Goal: Check status: Check status

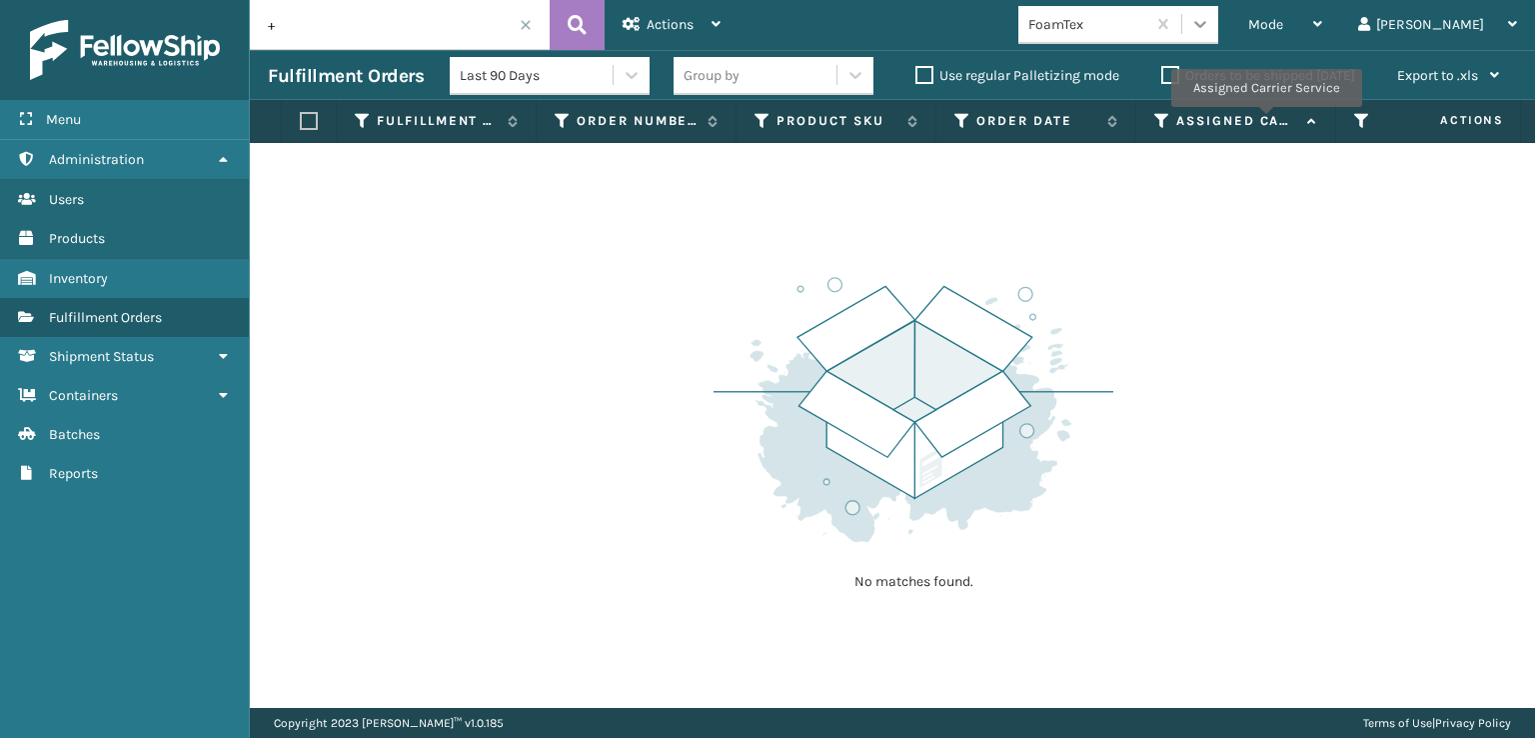
click at [1219, 10] on div at bounding box center [1201, 24] width 36 height 36
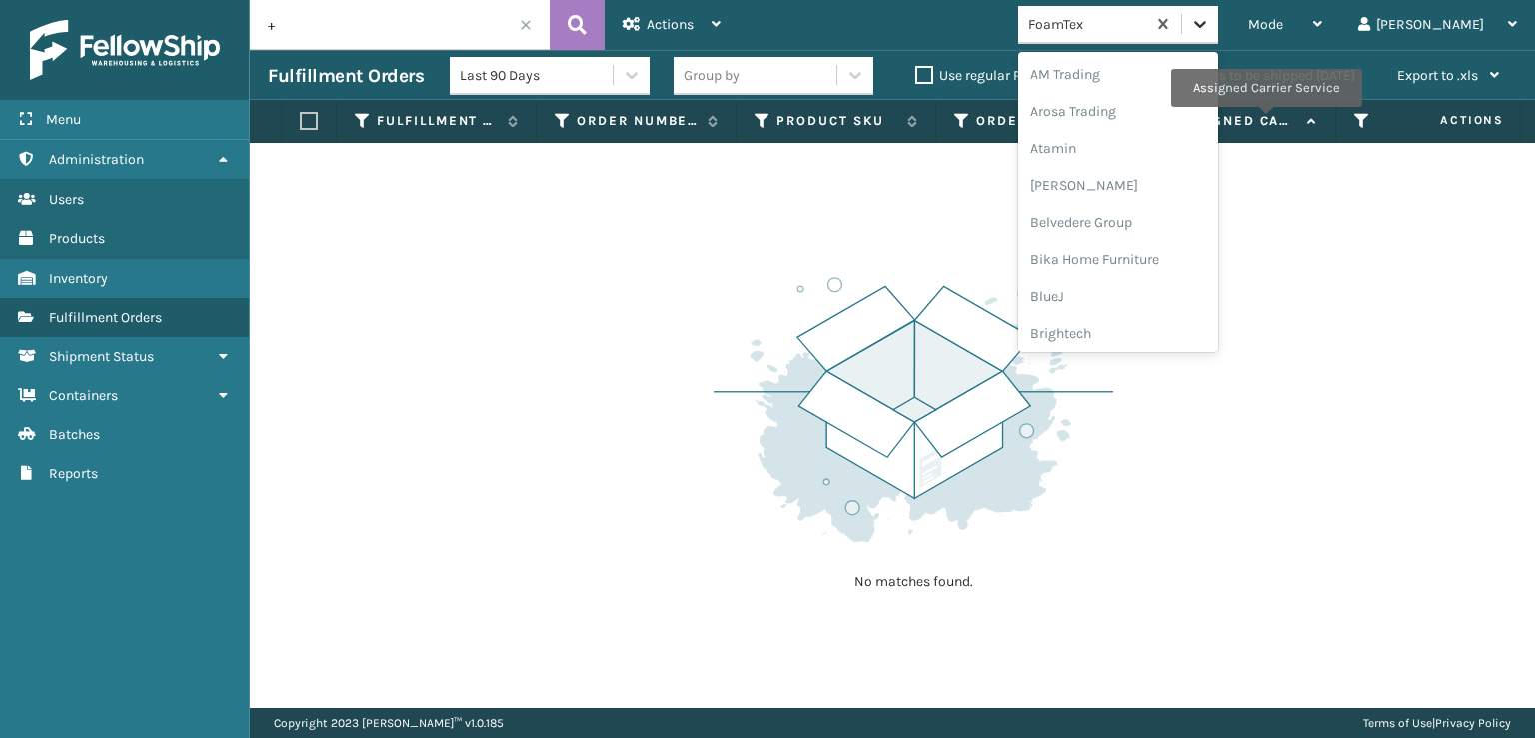
scroll to position [234, 0]
click at [1192, 329] on div "FoamTex" at bounding box center [1119, 321] width 200 height 37
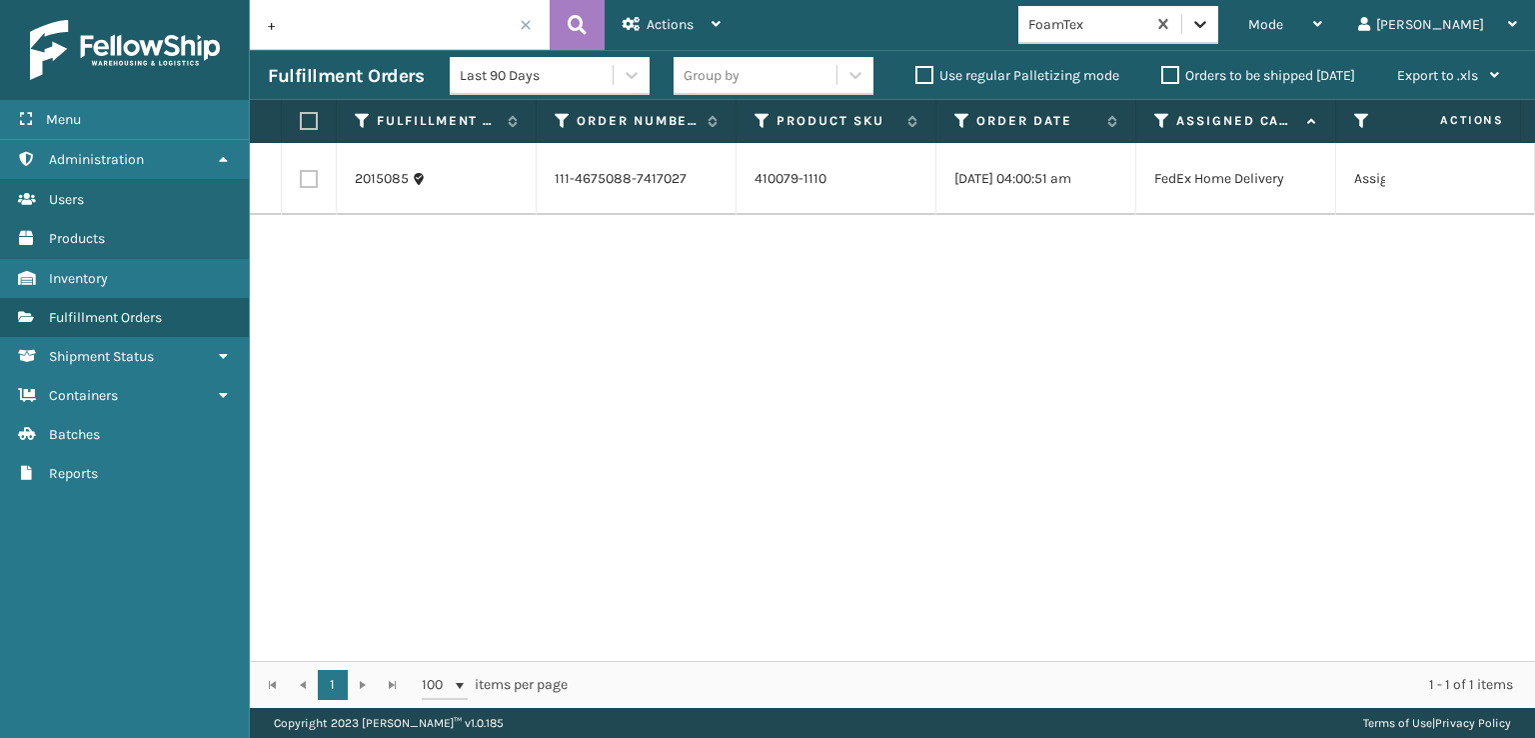
click at [1211, 27] on icon at bounding box center [1201, 24] width 20 height 20
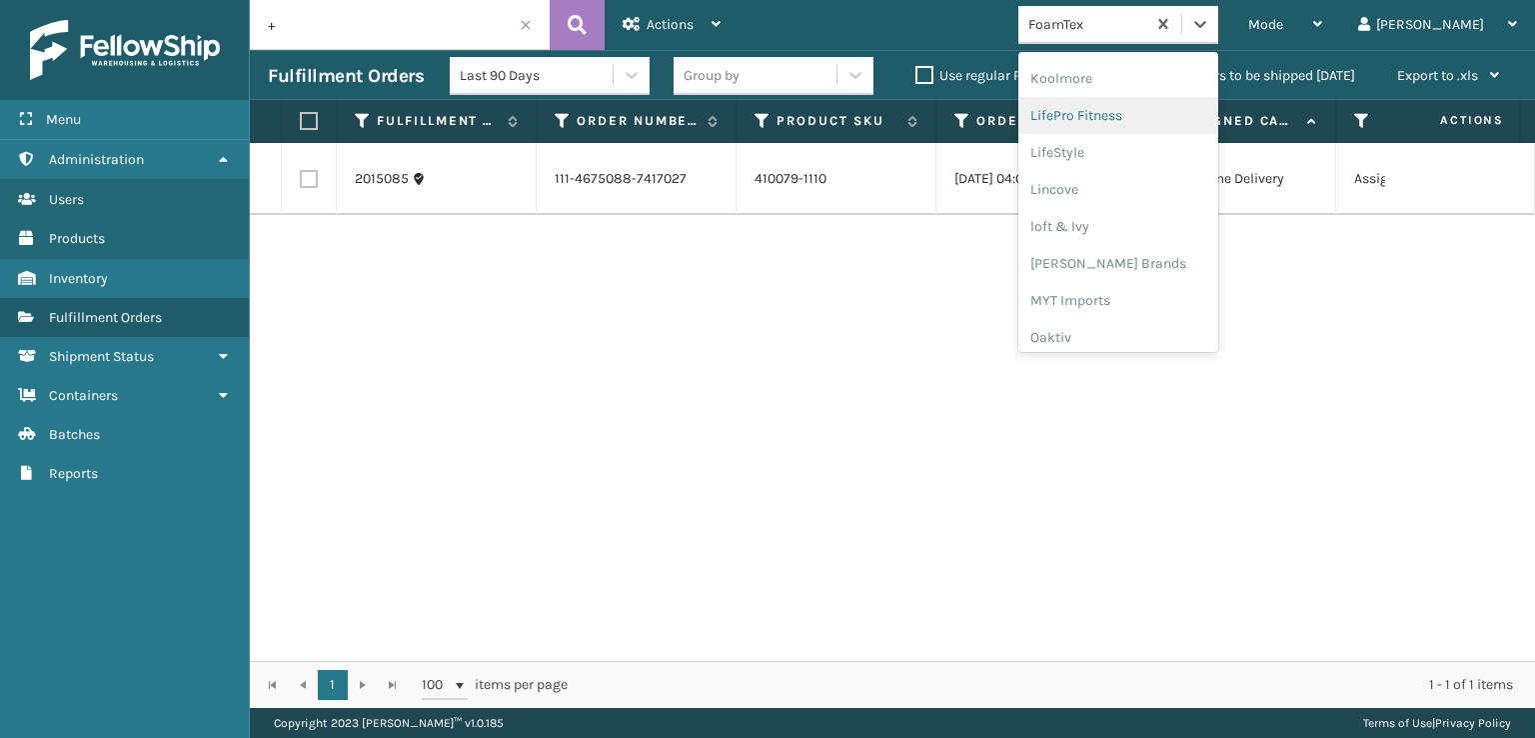
scroll to position [732, 0]
click at [1192, 224] on div "[PERSON_NAME] Brands" at bounding box center [1119, 230] width 200 height 37
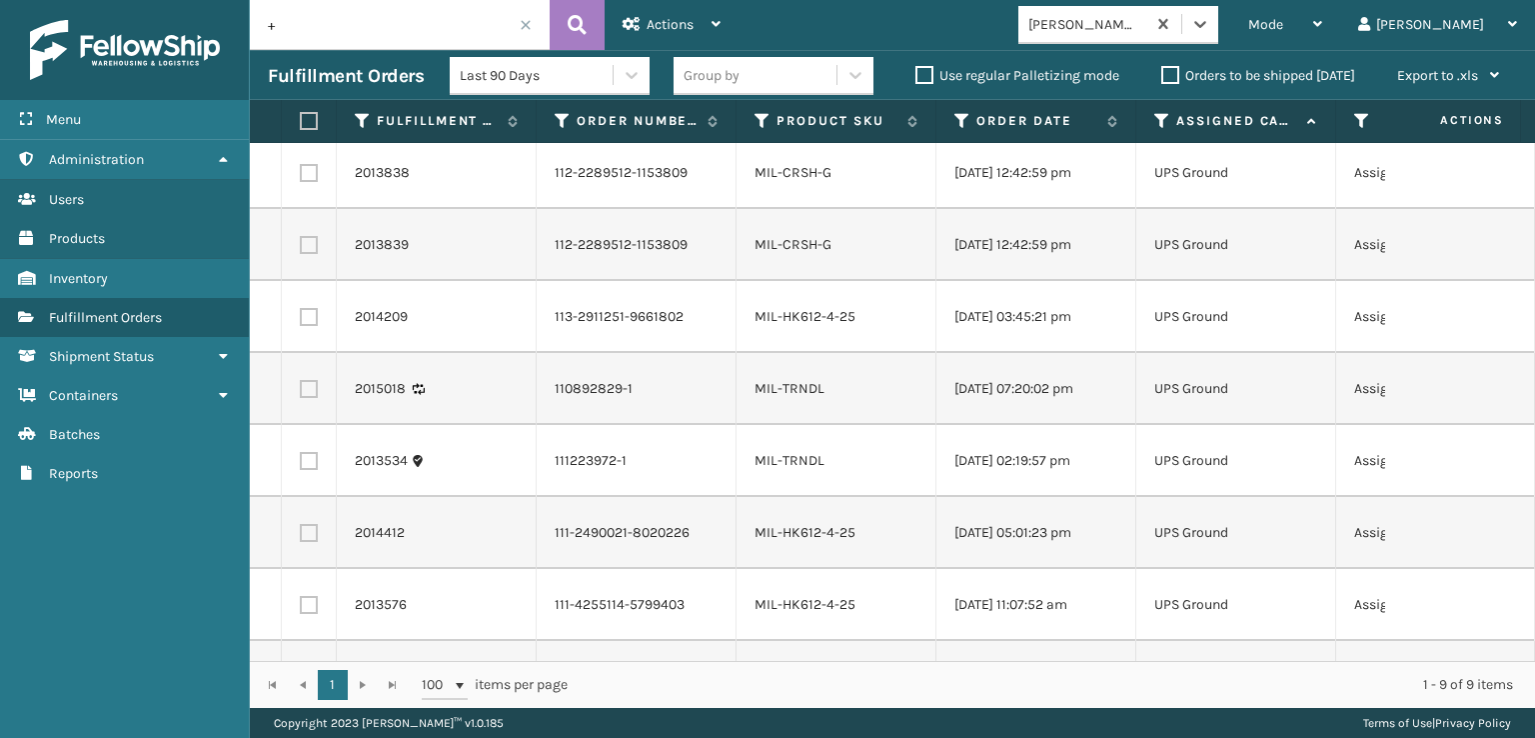
scroll to position [0, 0]
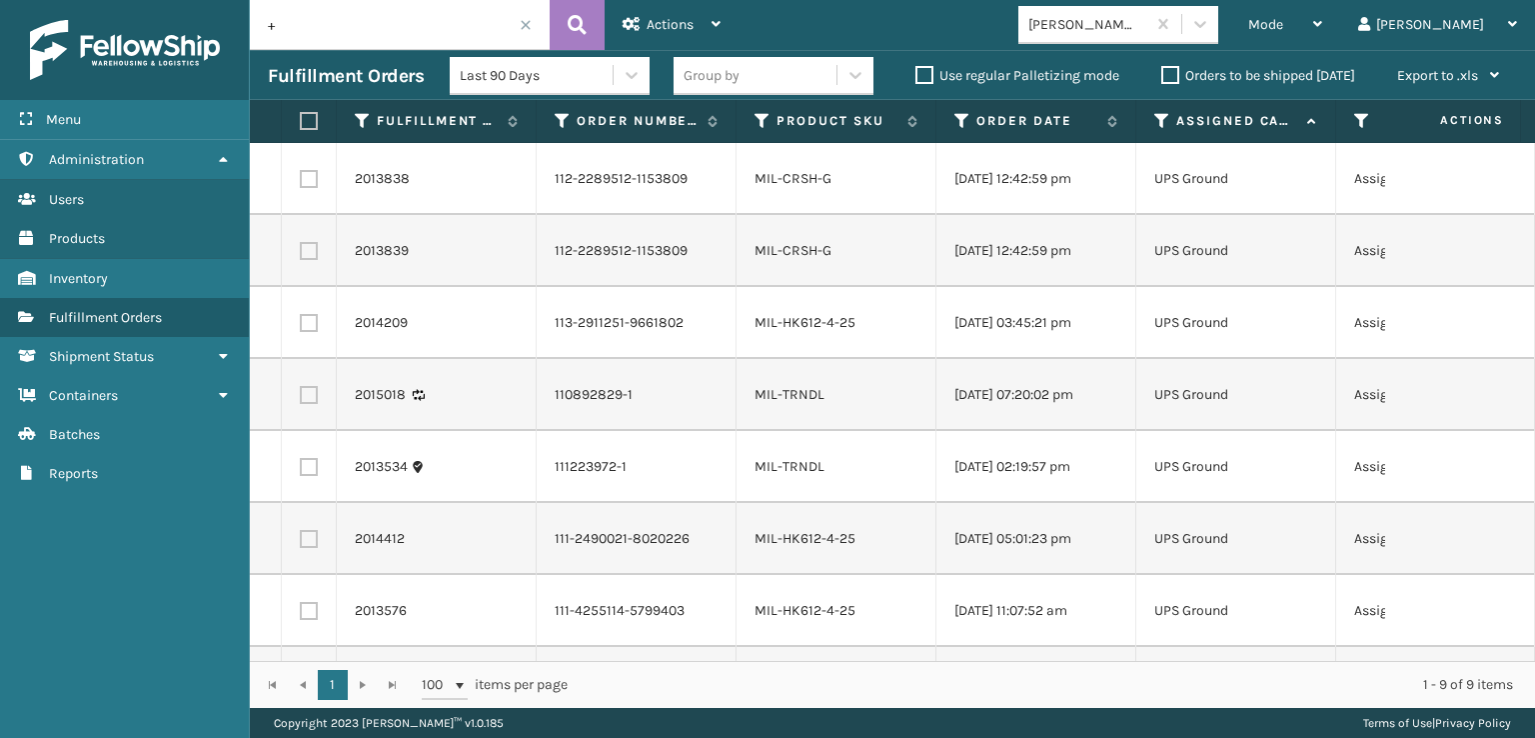
click at [308, 129] on label at bounding box center [306, 121] width 12 height 18
click at [301, 128] on input "checkbox" at bounding box center [300, 121] width 1 height 13
checkbox input "true"
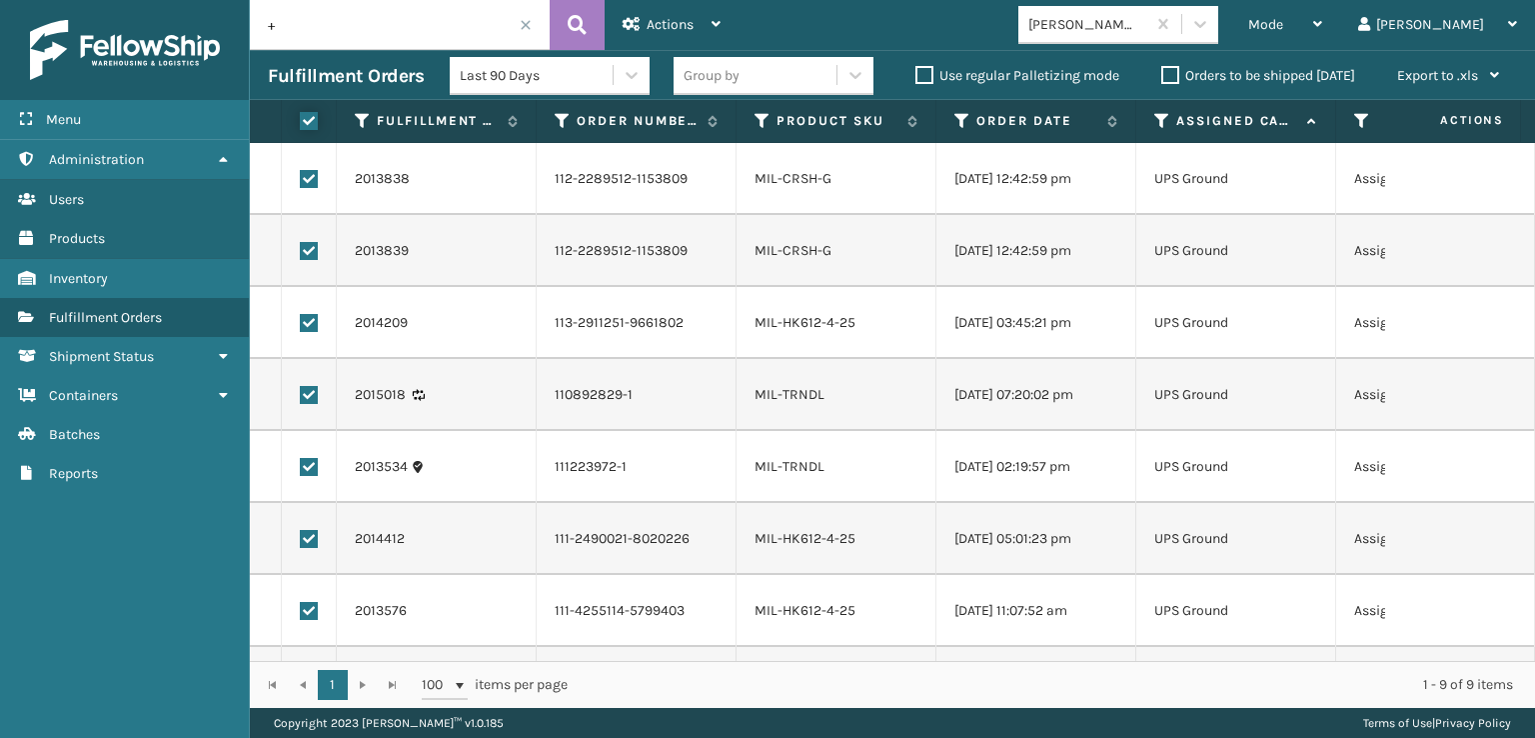
checkbox input "true"
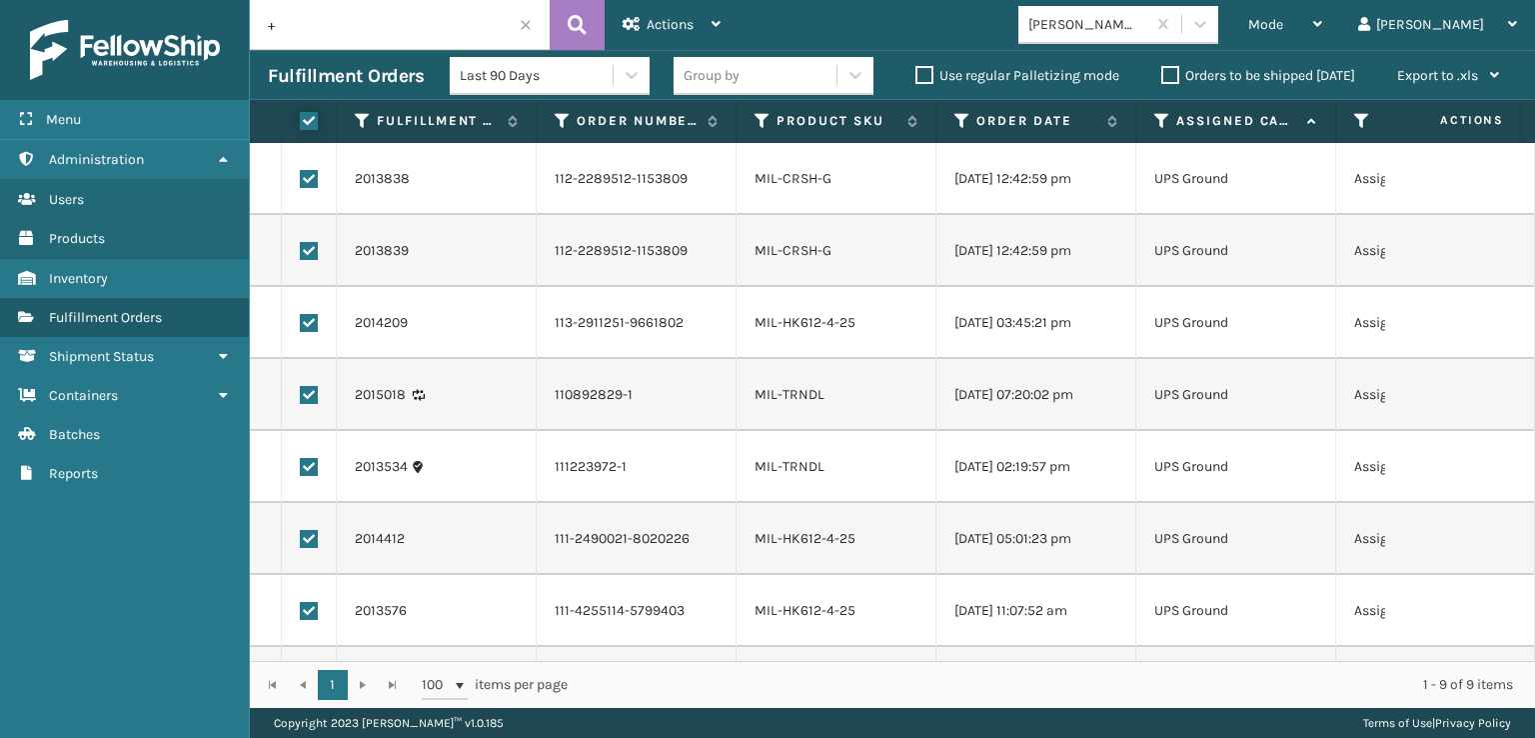
checkbox input "true"
click at [678, 41] on div "Actions" at bounding box center [672, 25] width 98 height 50
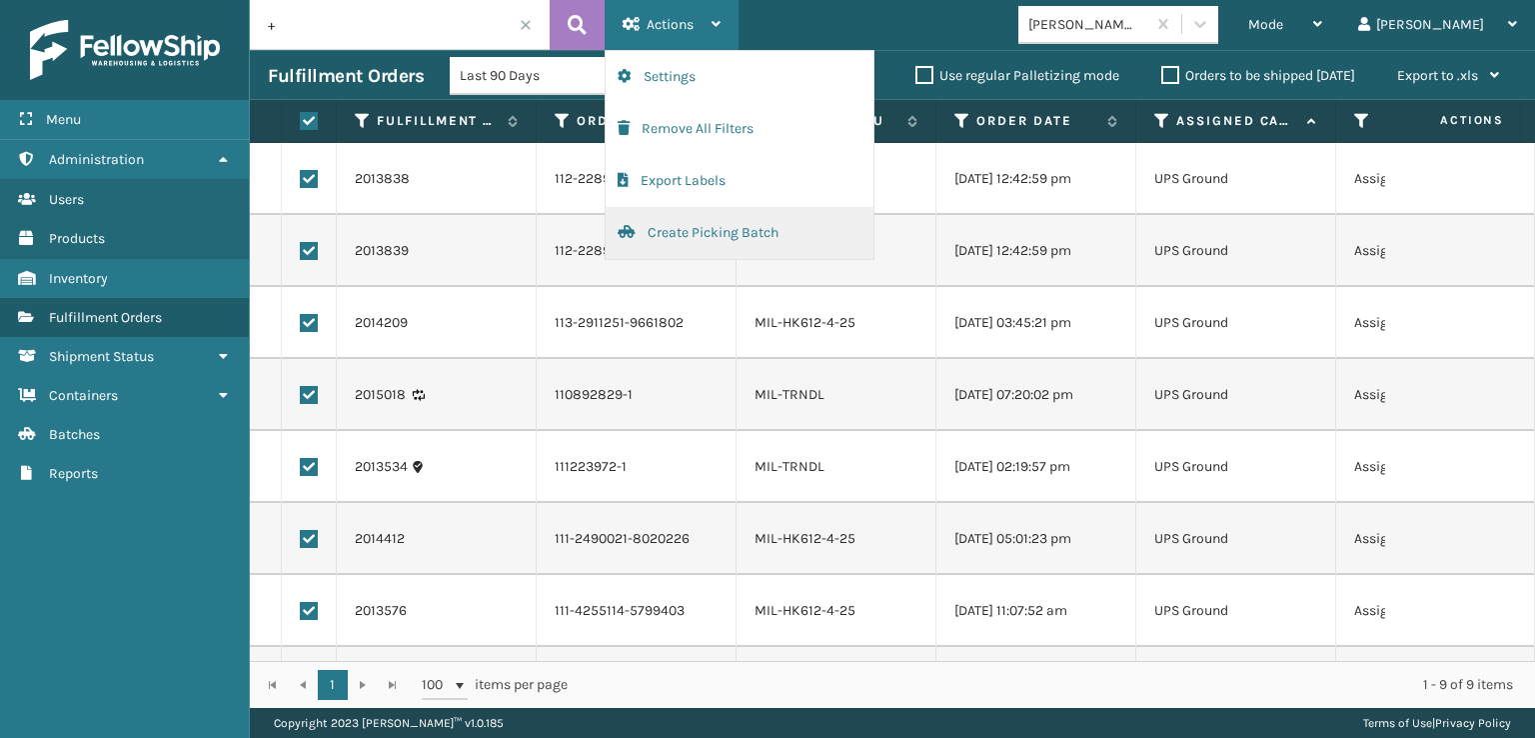
click at [709, 227] on button "Create Picking Batch" at bounding box center [740, 233] width 268 height 52
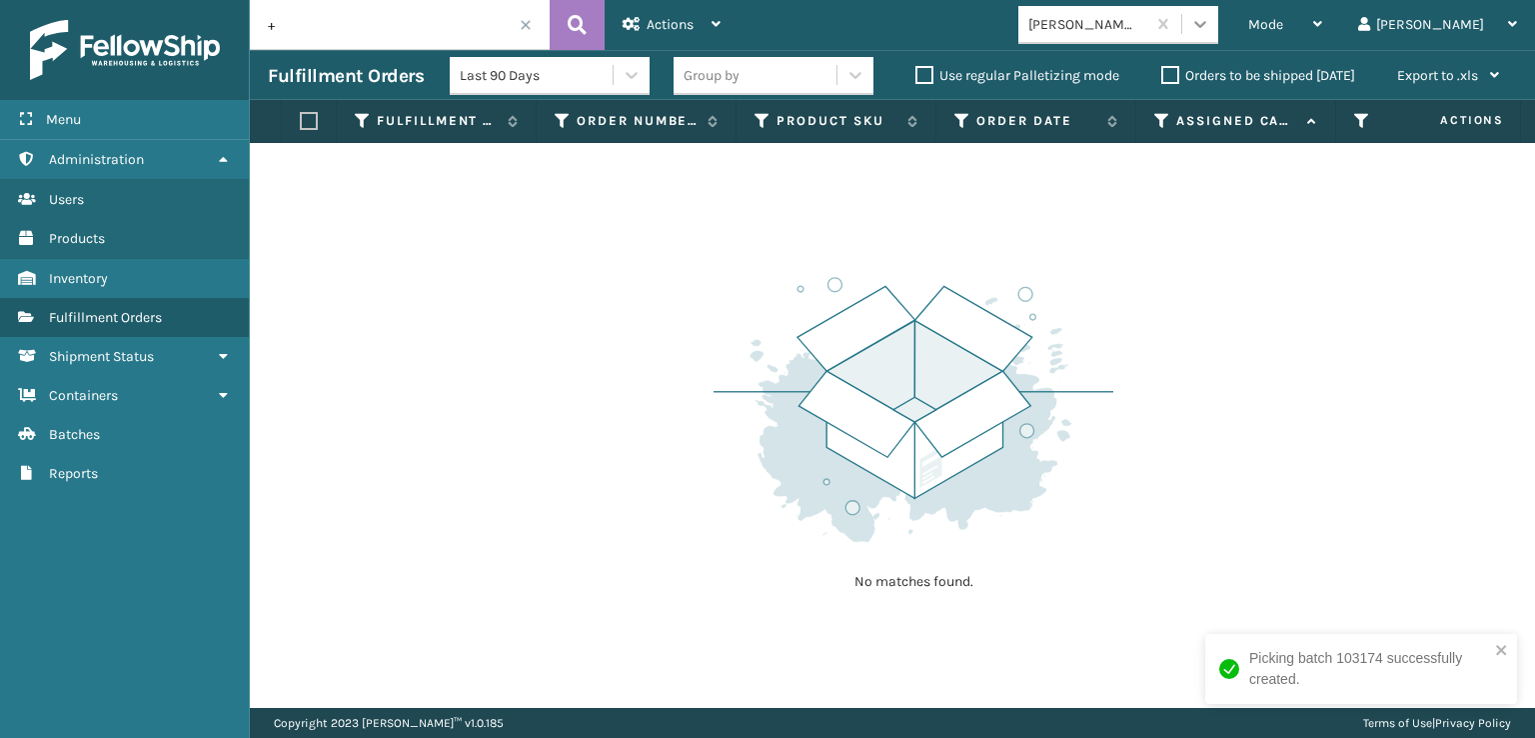
click at [1211, 29] on icon at bounding box center [1201, 24] width 20 height 20
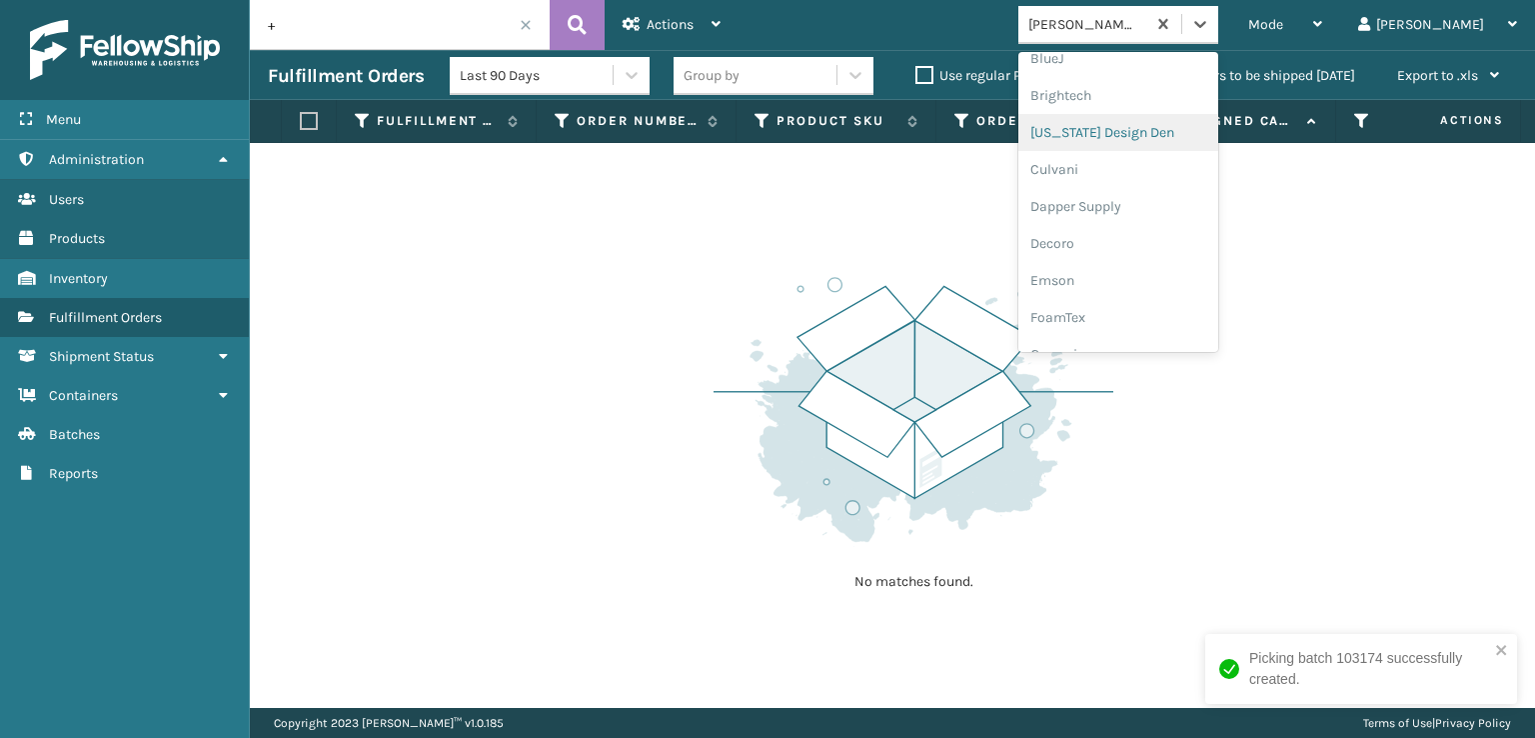
scroll to position [300, 0]
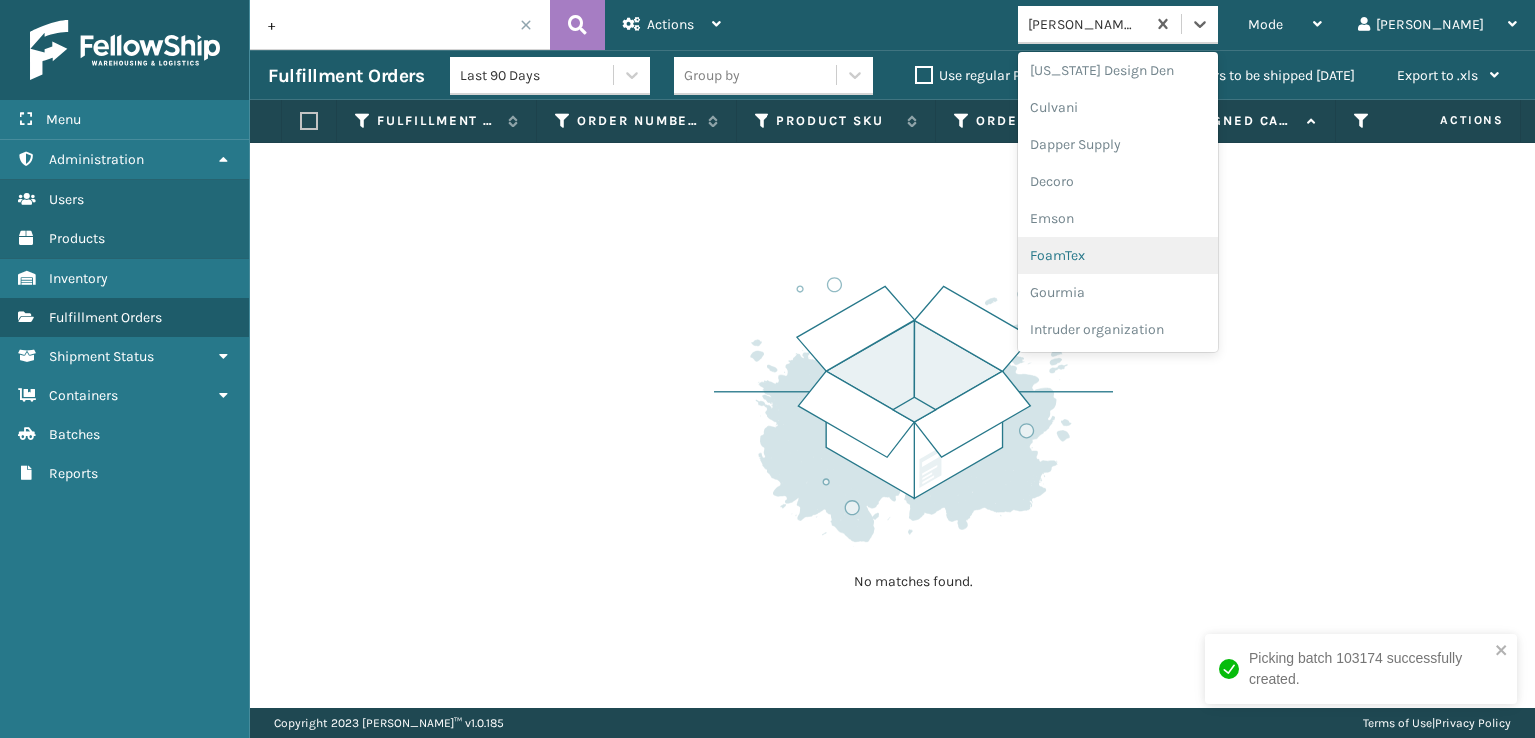
click at [1146, 246] on div "FoamTex" at bounding box center [1119, 255] width 200 height 37
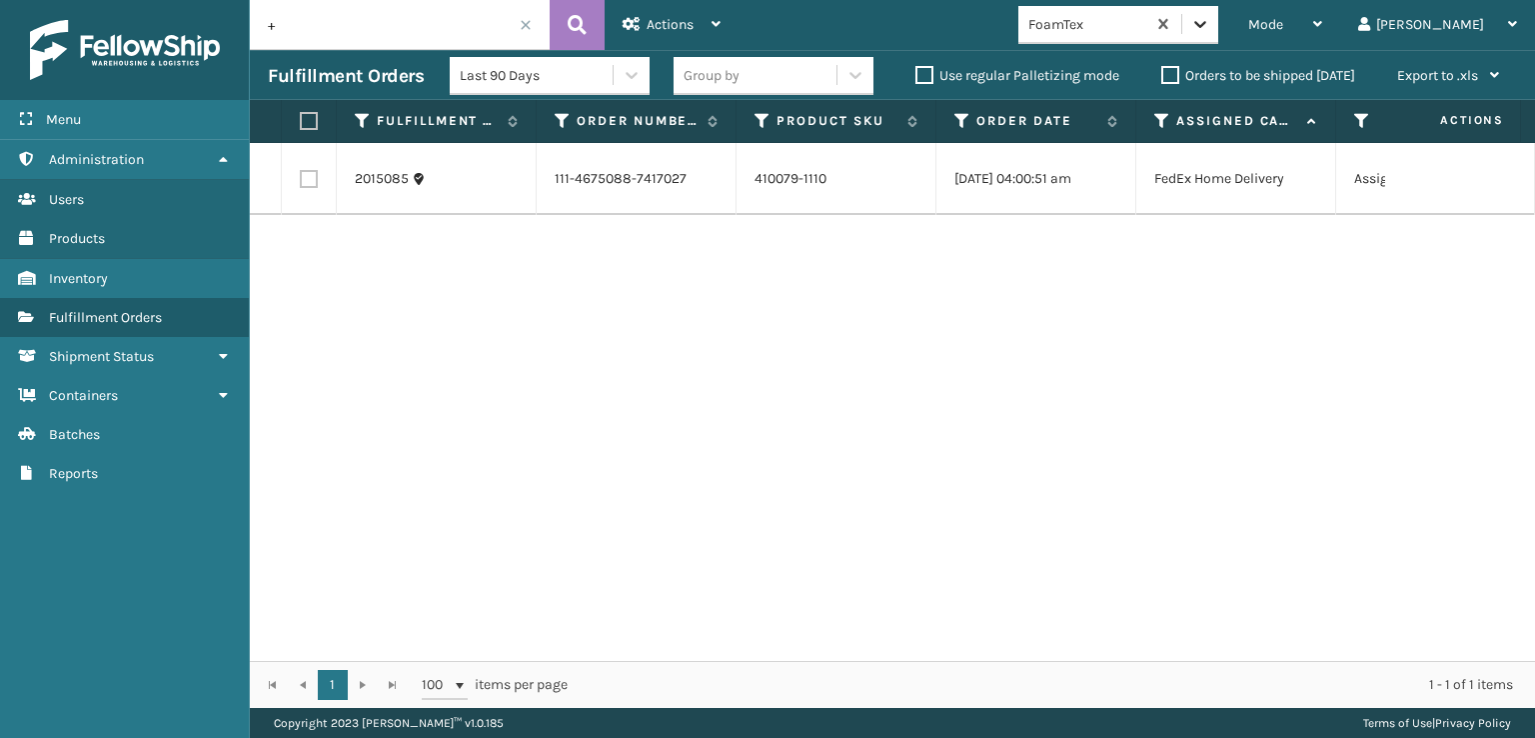
click at [1207, 27] on icon at bounding box center [1201, 24] width 12 height 7
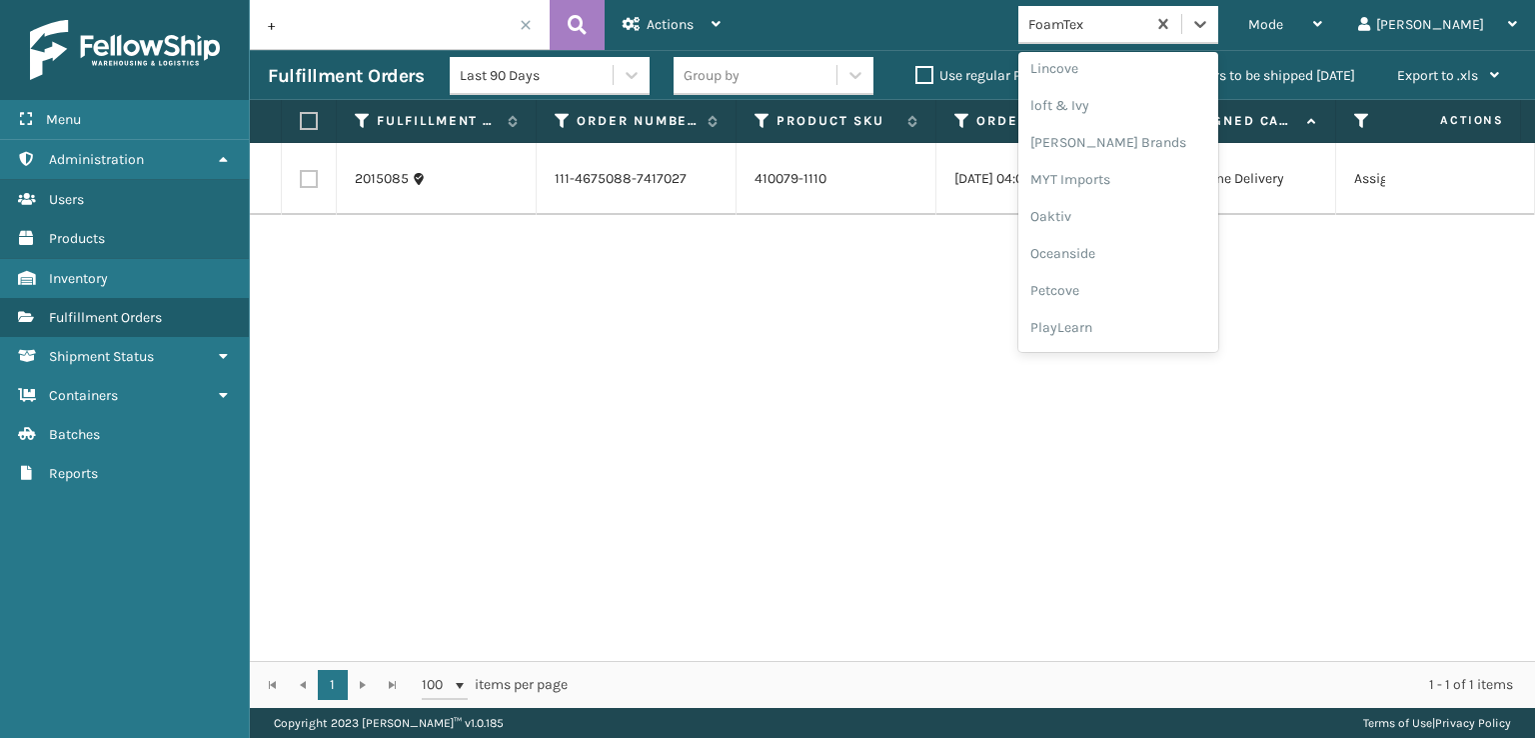
scroll to position [966, 0]
click at [1186, 279] on div "SleepGeekz" at bounding box center [1119, 292] width 200 height 37
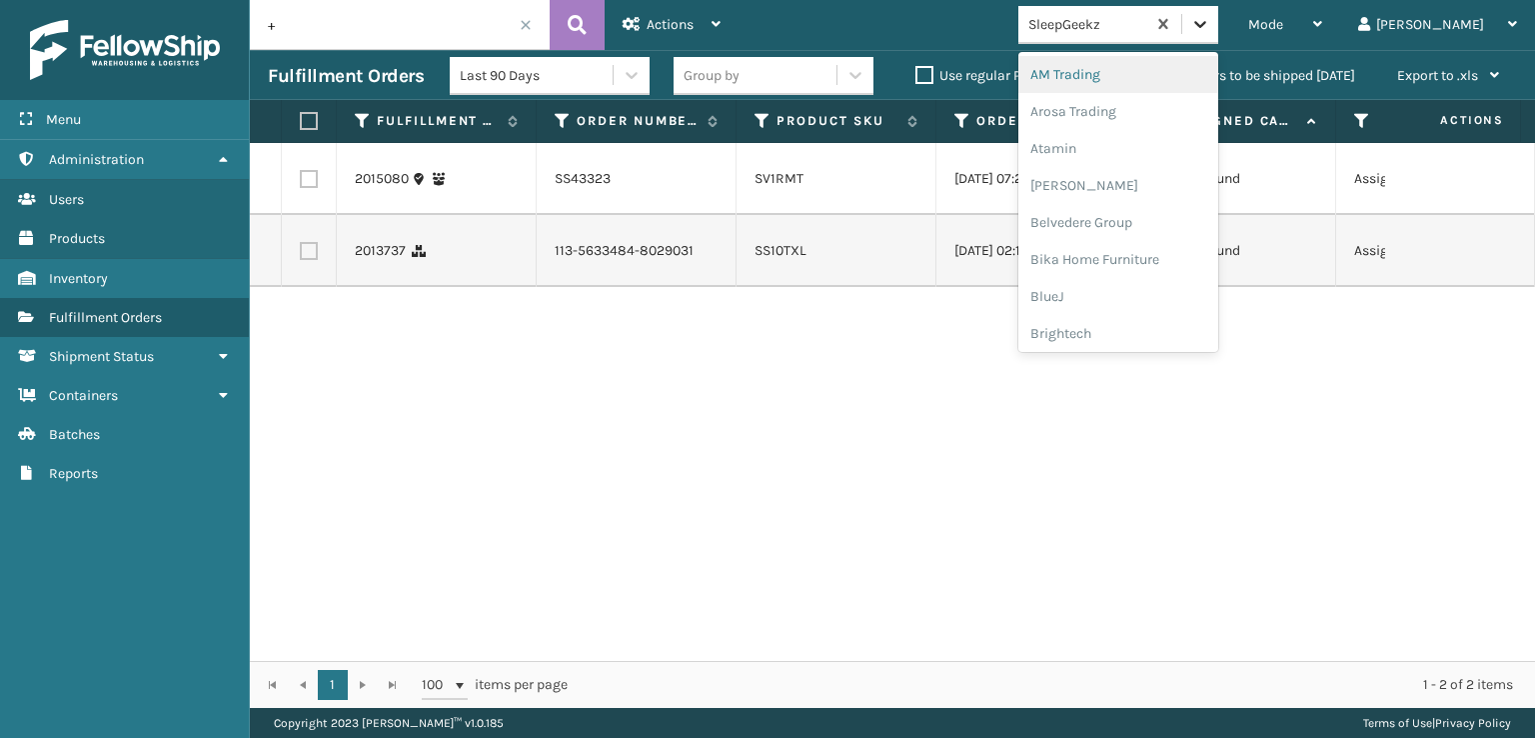
click at [1219, 36] on div at bounding box center [1201, 24] width 36 height 36
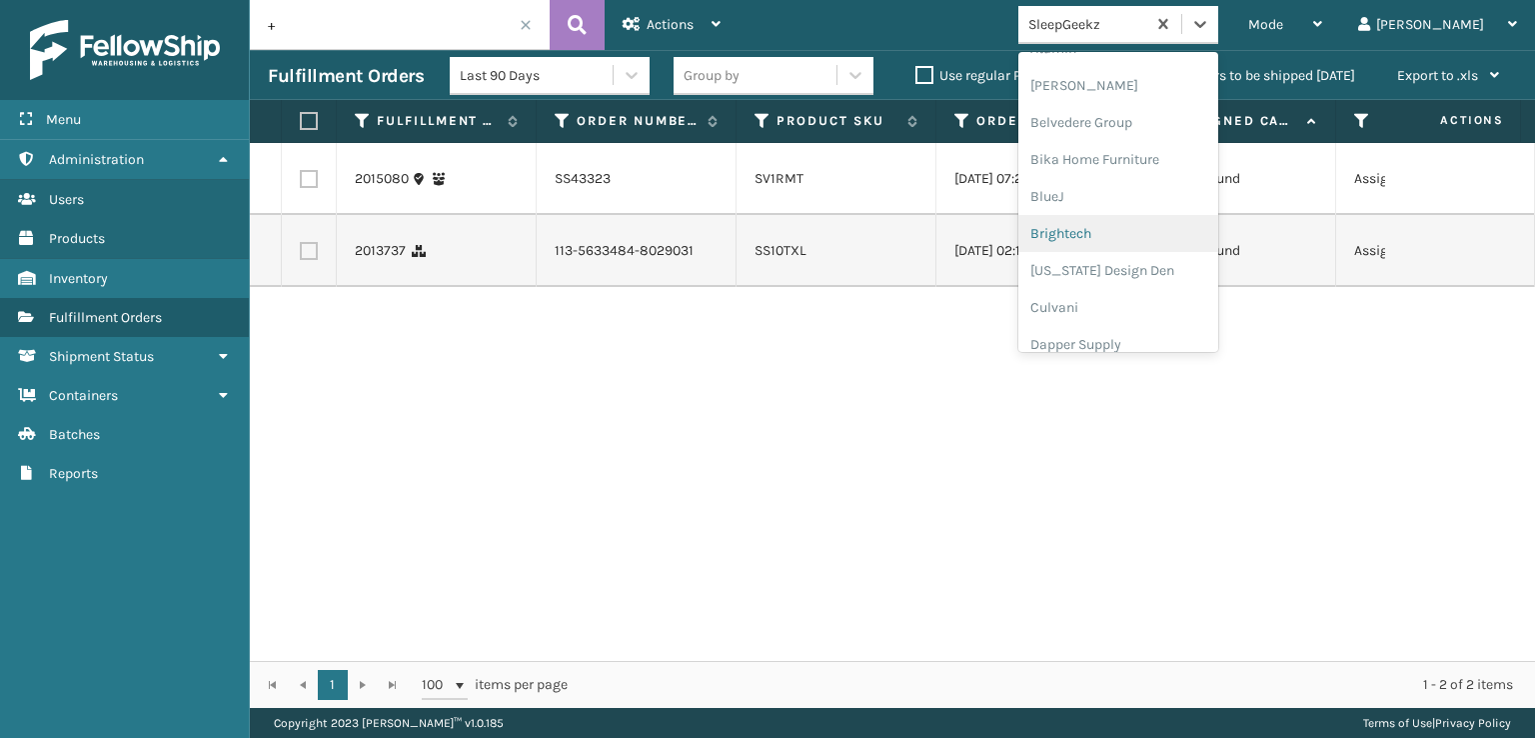
scroll to position [300, 0]
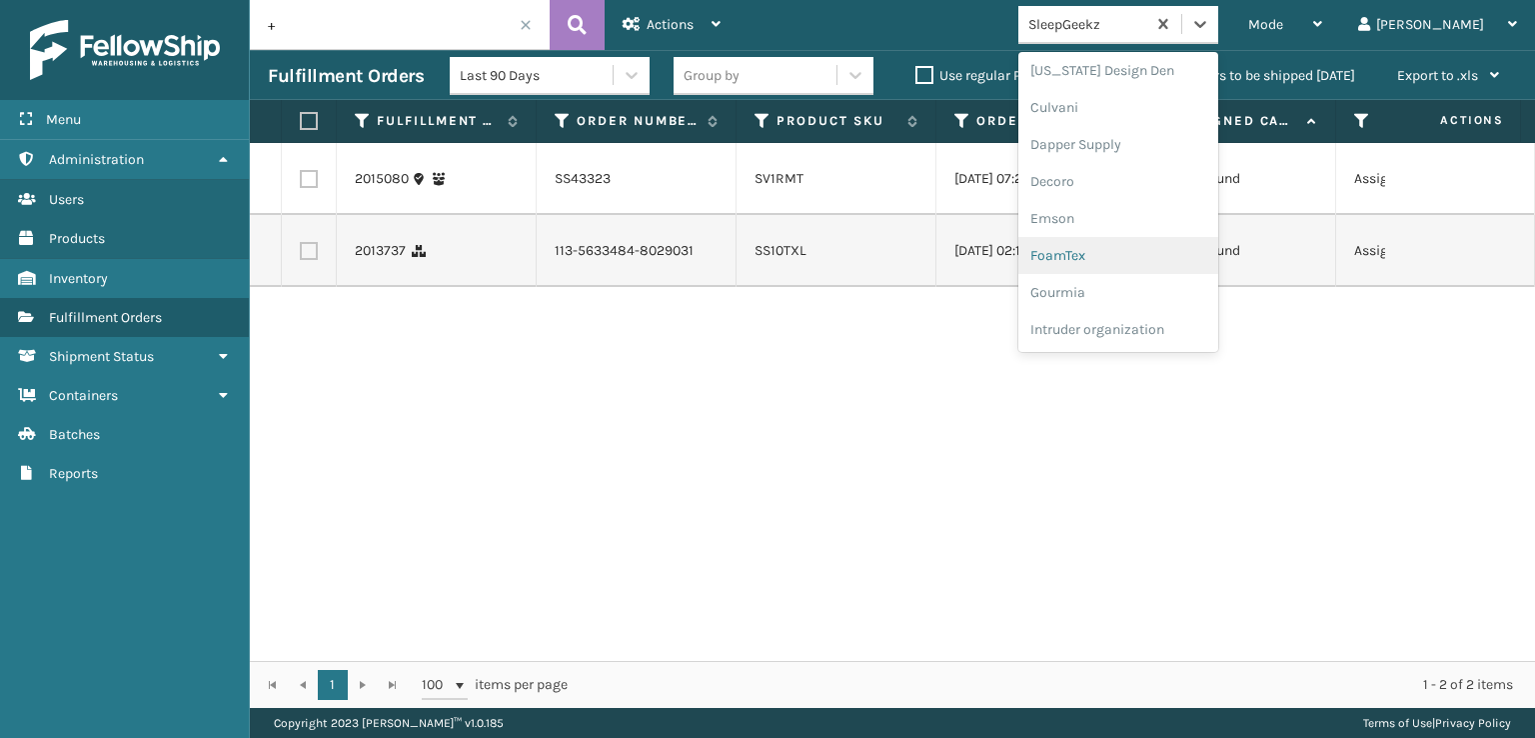
click at [1171, 262] on div "FoamTex" at bounding box center [1119, 255] width 200 height 37
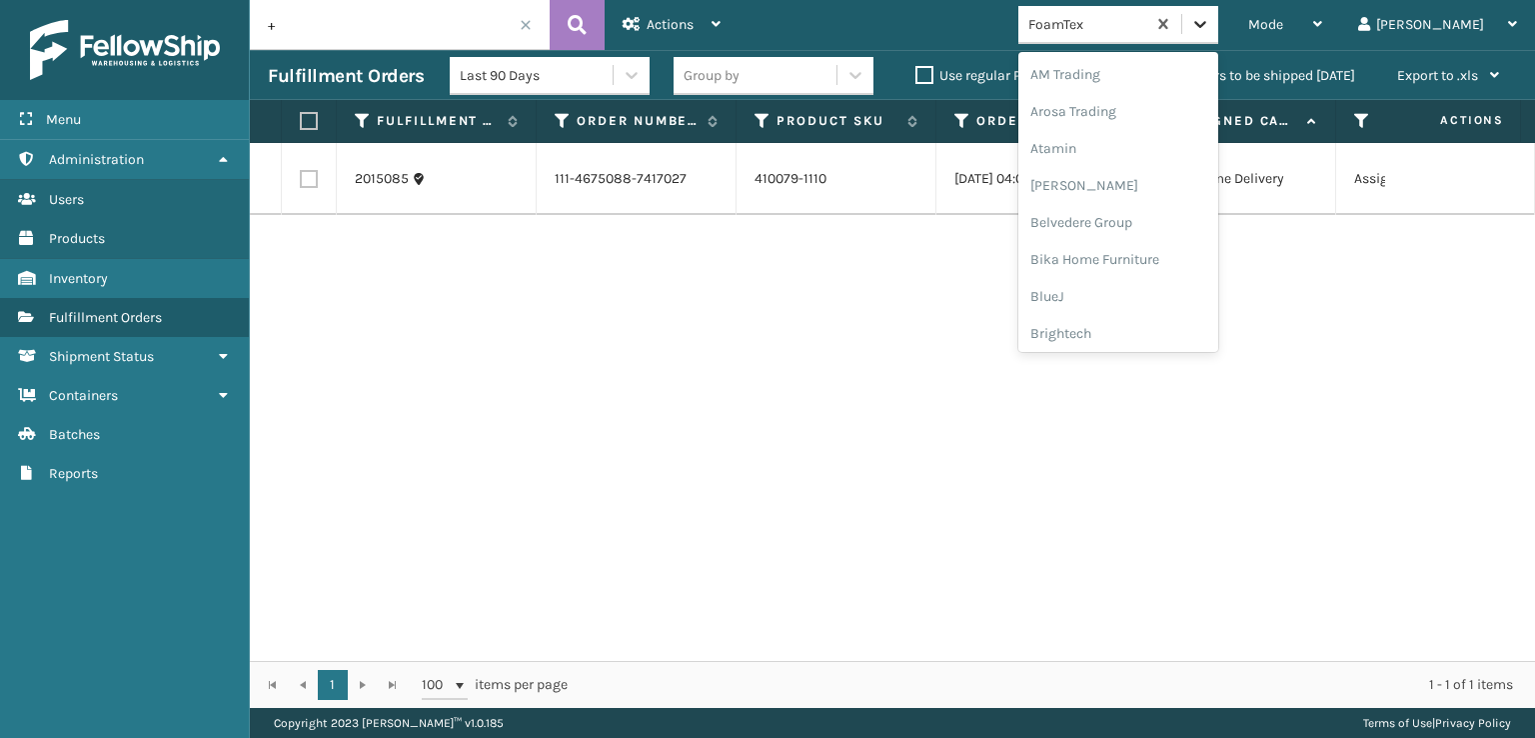
click at [1211, 25] on icon at bounding box center [1201, 24] width 20 height 20
click at [1204, 227] on div "[PERSON_NAME] Brands" at bounding box center [1119, 233] width 200 height 37
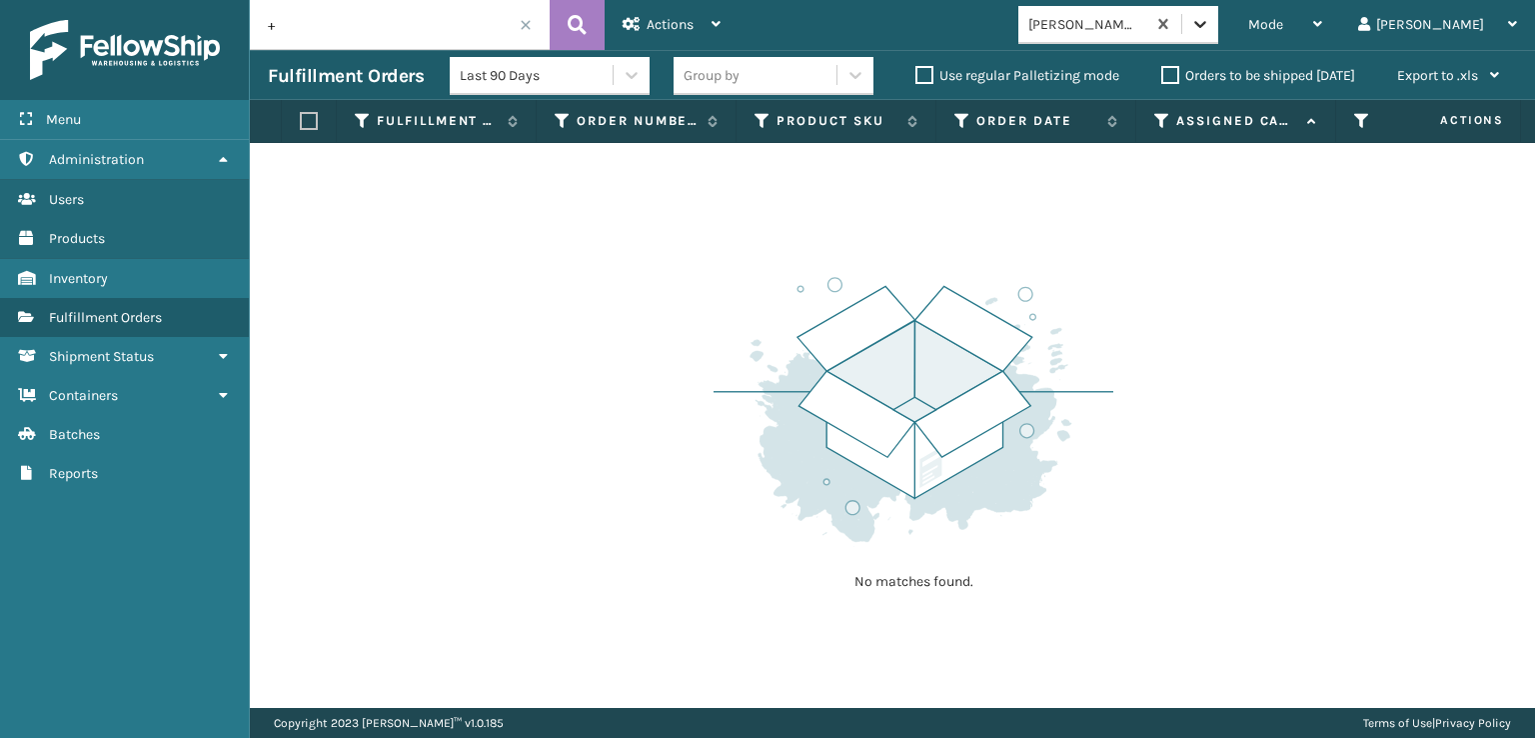
click at [1219, 41] on div at bounding box center [1201, 24] width 36 height 36
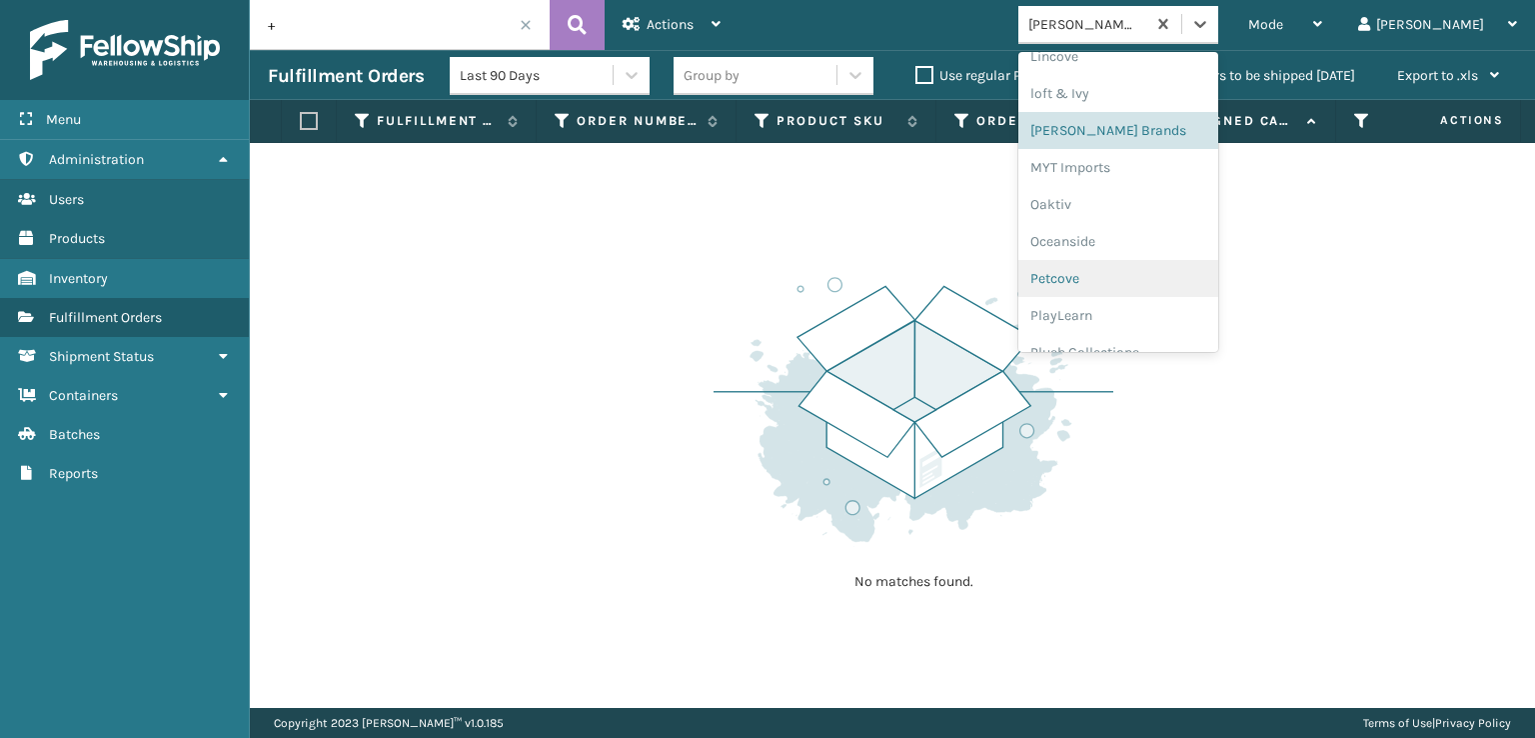
scroll to position [966, 0]
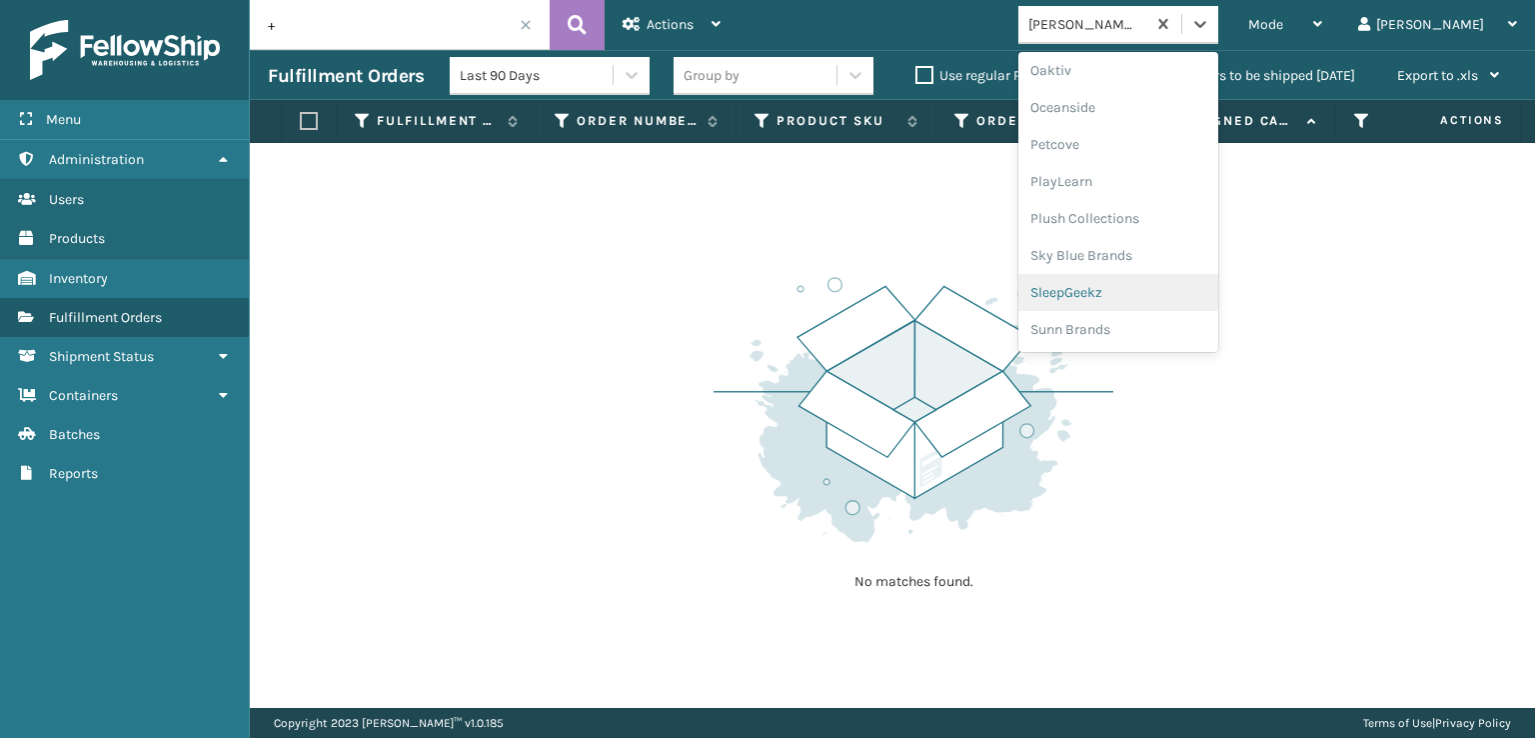
click at [1185, 293] on div "SleepGeekz" at bounding box center [1119, 292] width 200 height 37
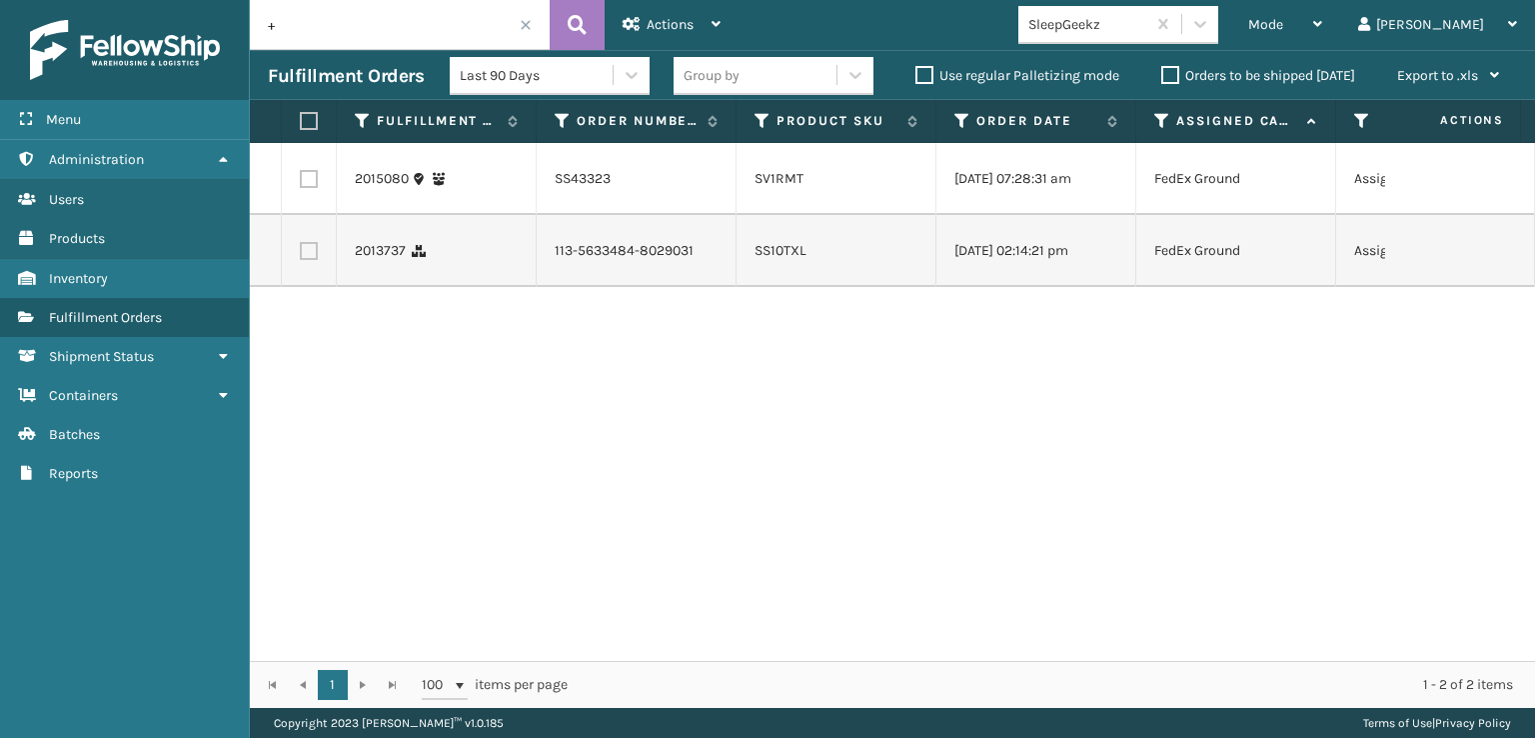
click at [490, 38] on input "+" at bounding box center [400, 25] width 300 height 50
type input "883501504463"
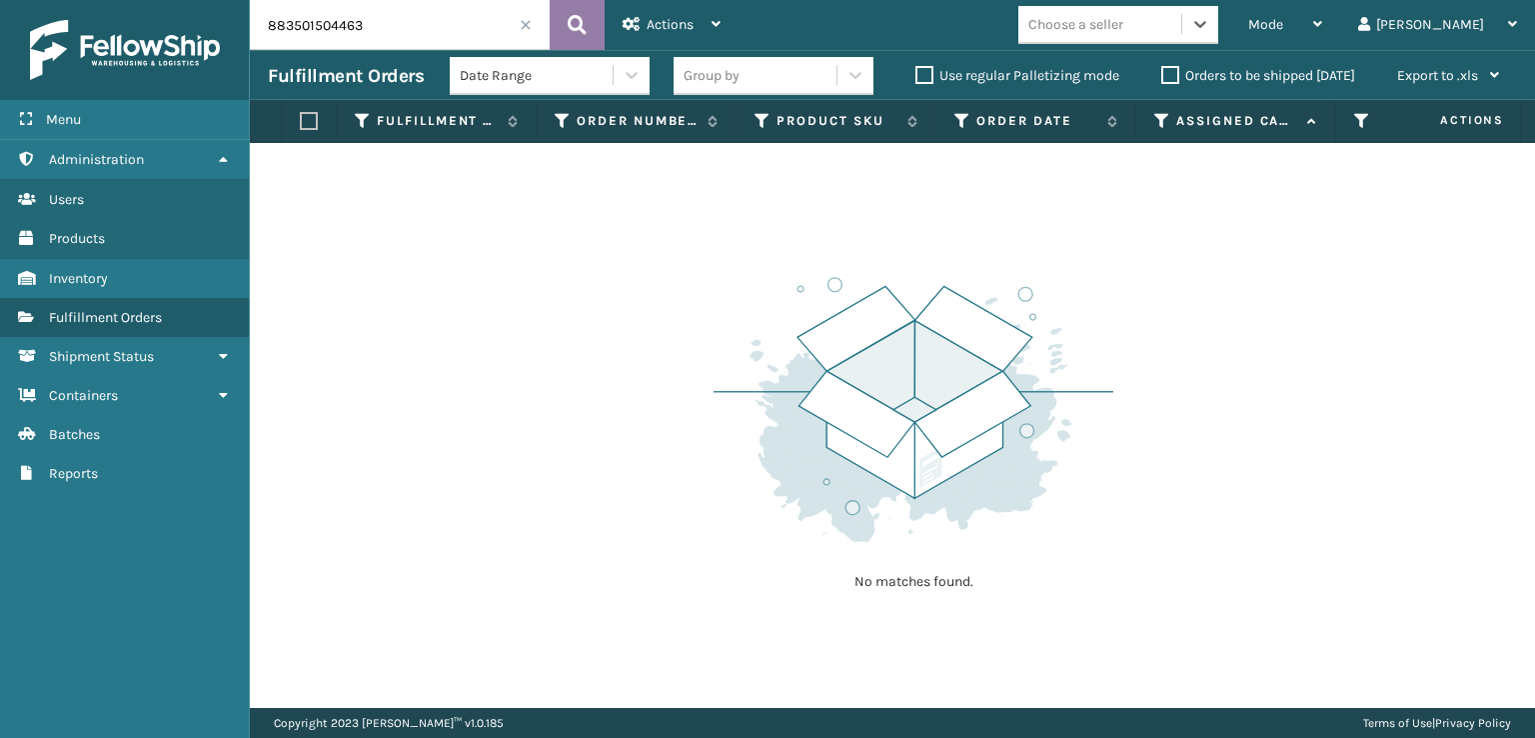
click at [580, 24] on icon at bounding box center [577, 25] width 19 height 30
click at [1322, 14] on div "Mode" at bounding box center [1286, 25] width 74 height 50
click at [339, 21] on input "883501504463" at bounding box center [400, 25] width 300 height 50
click at [1322, 40] on div "Mode" at bounding box center [1286, 25] width 74 height 50
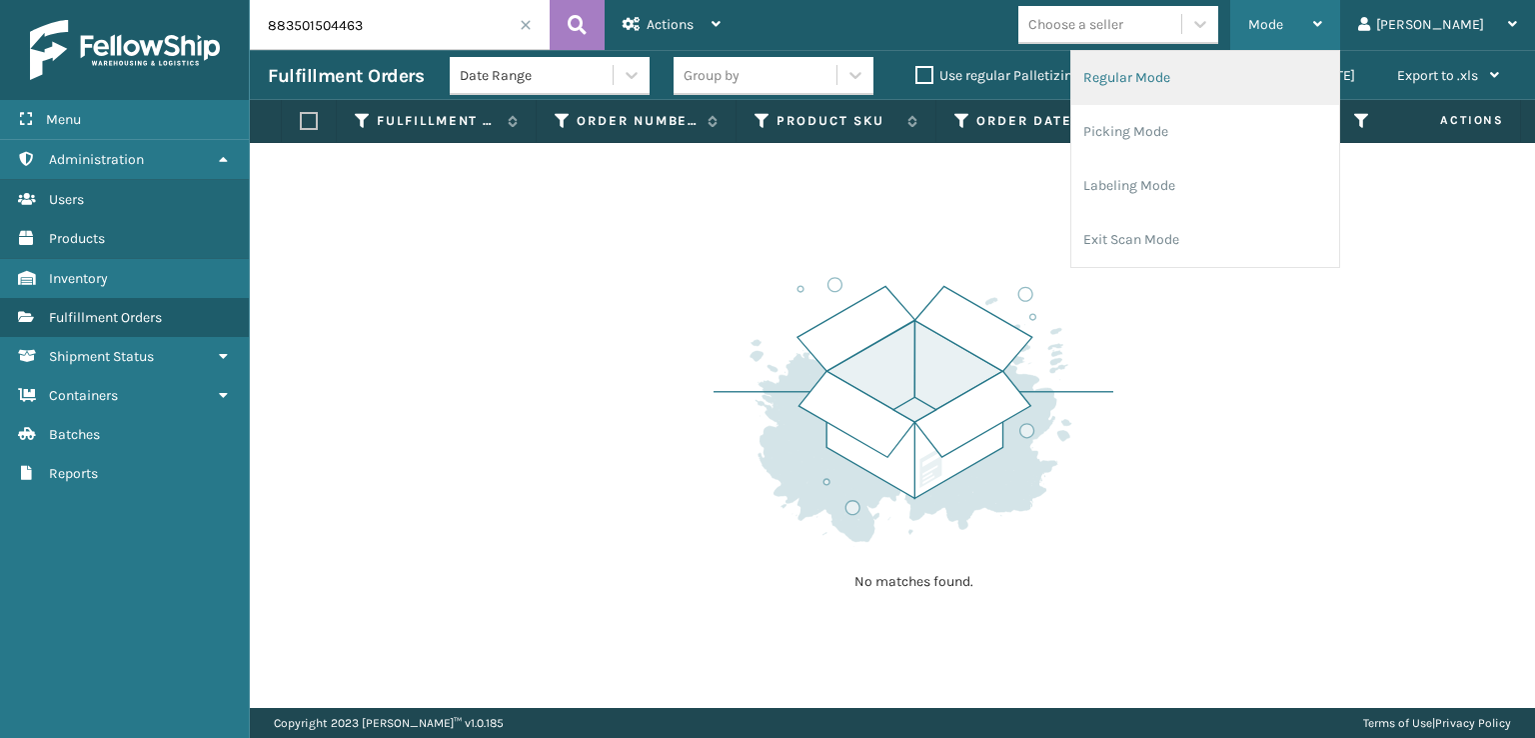
click at [1331, 85] on li "Regular Mode" at bounding box center [1206, 78] width 268 height 54
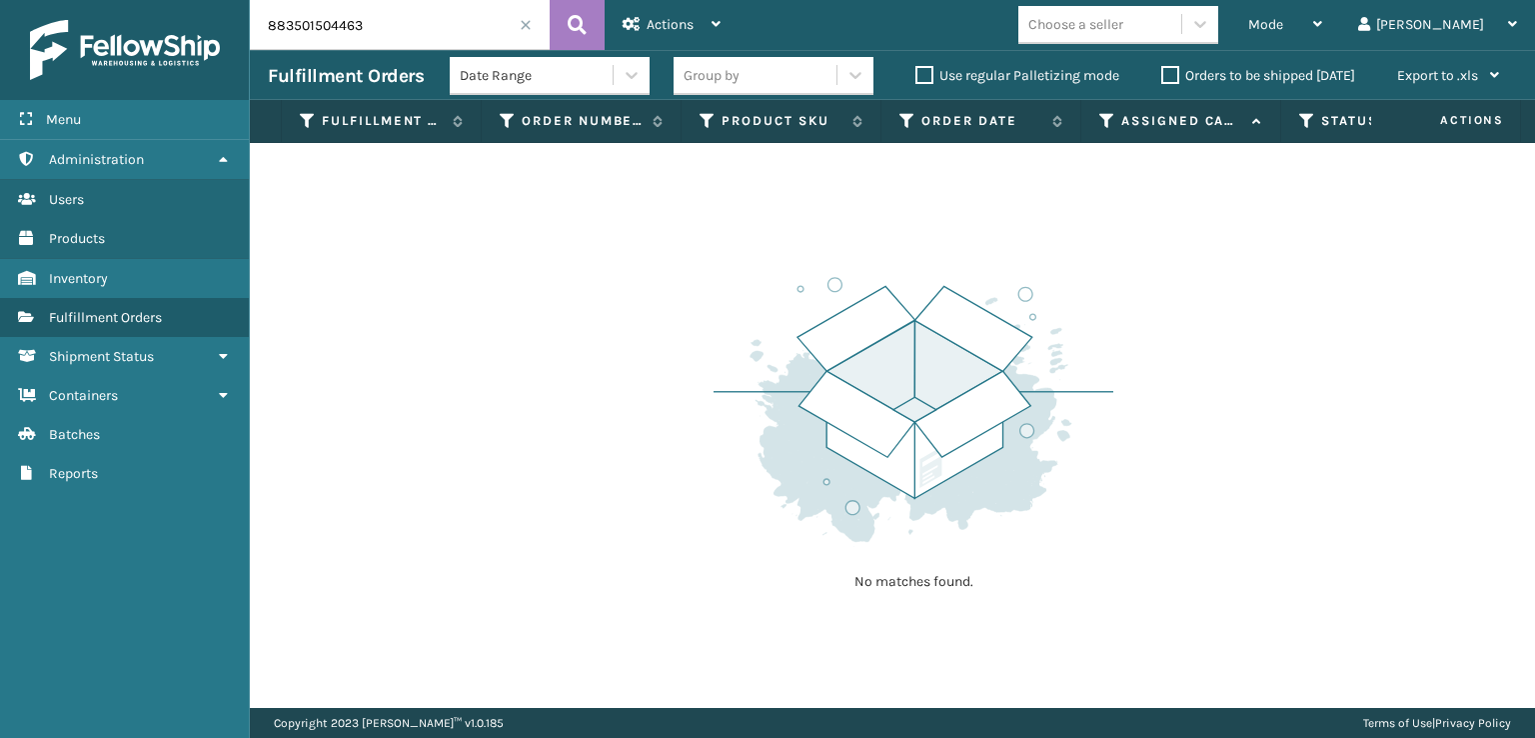
click at [528, 25] on span at bounding box center [526, 25] width 12 height 12
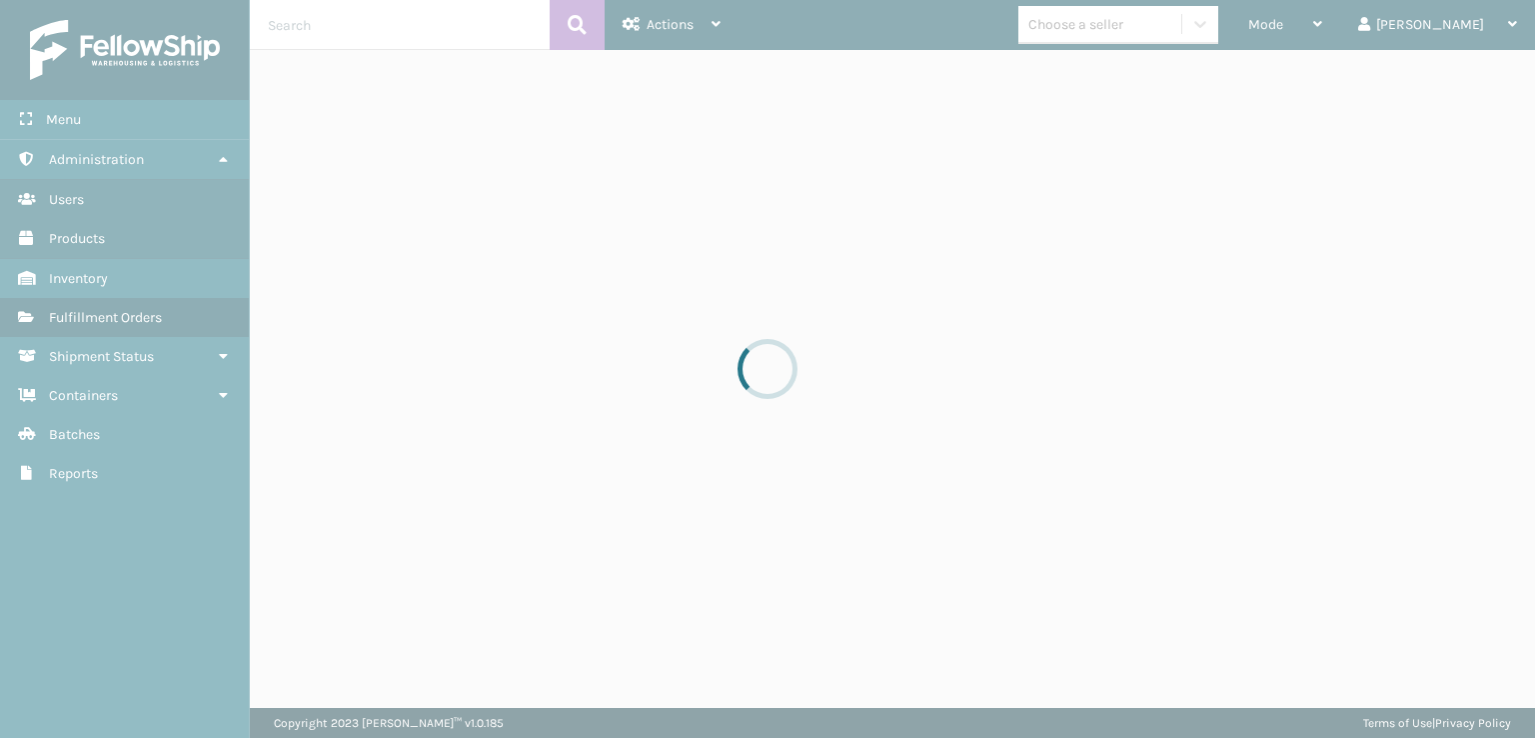
click at [406, 34] on div at bounding box center [767, 369] width 1535 height 738
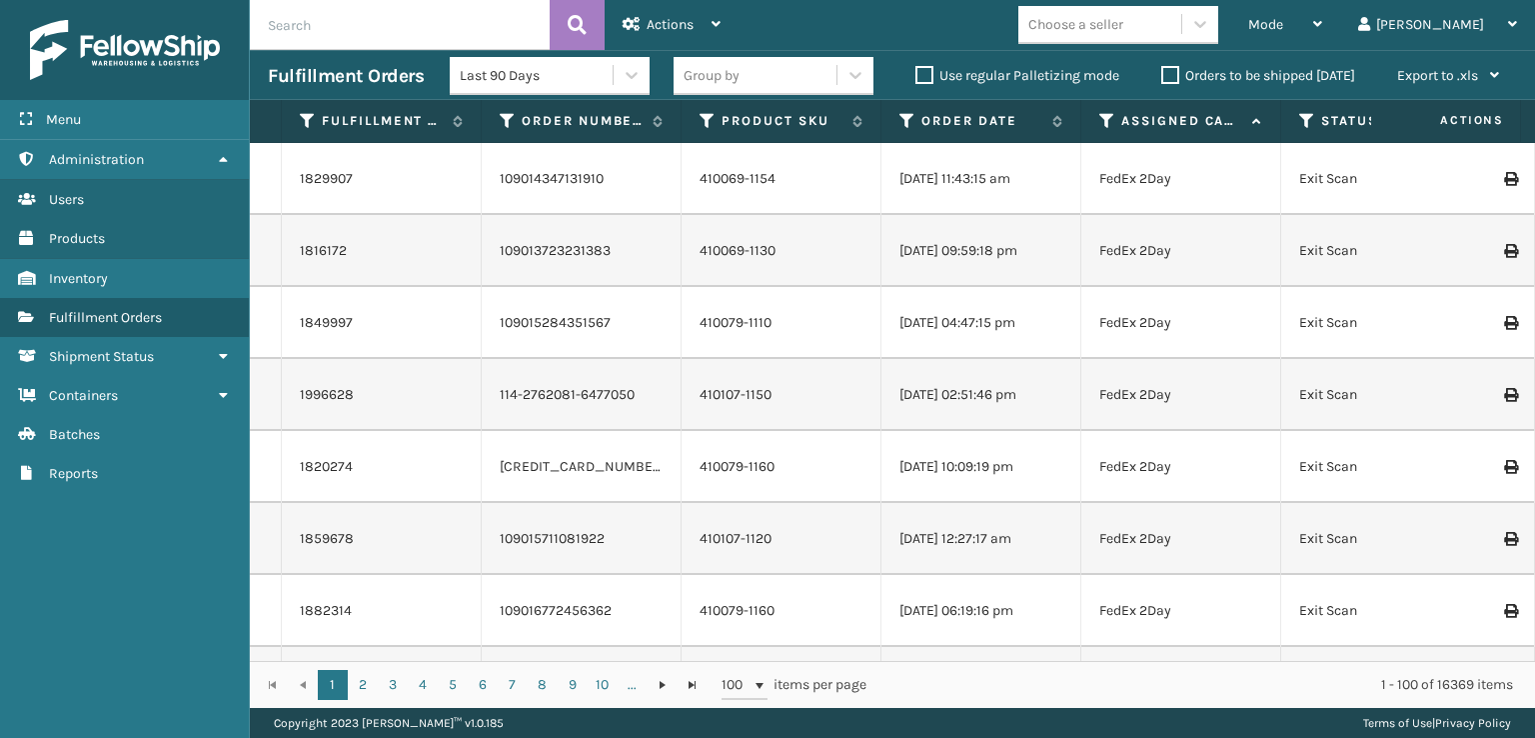
click at [406, 34] on input "text" at bounding box center [400, 25] width 300 height 50
type input "883501504453"
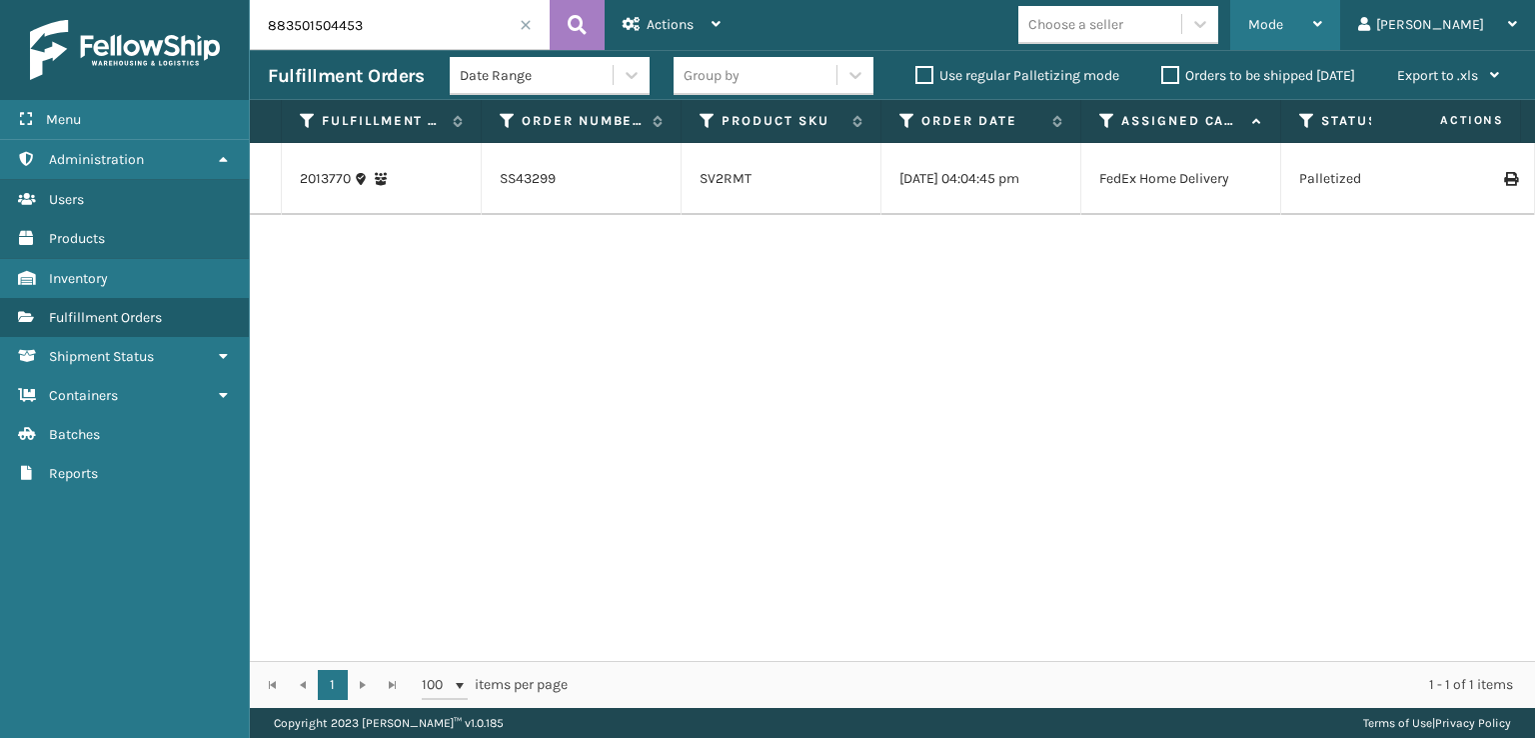
click at [1284, 18] on span "Mode" at bounding box center [1266, 24] width 35 height 17
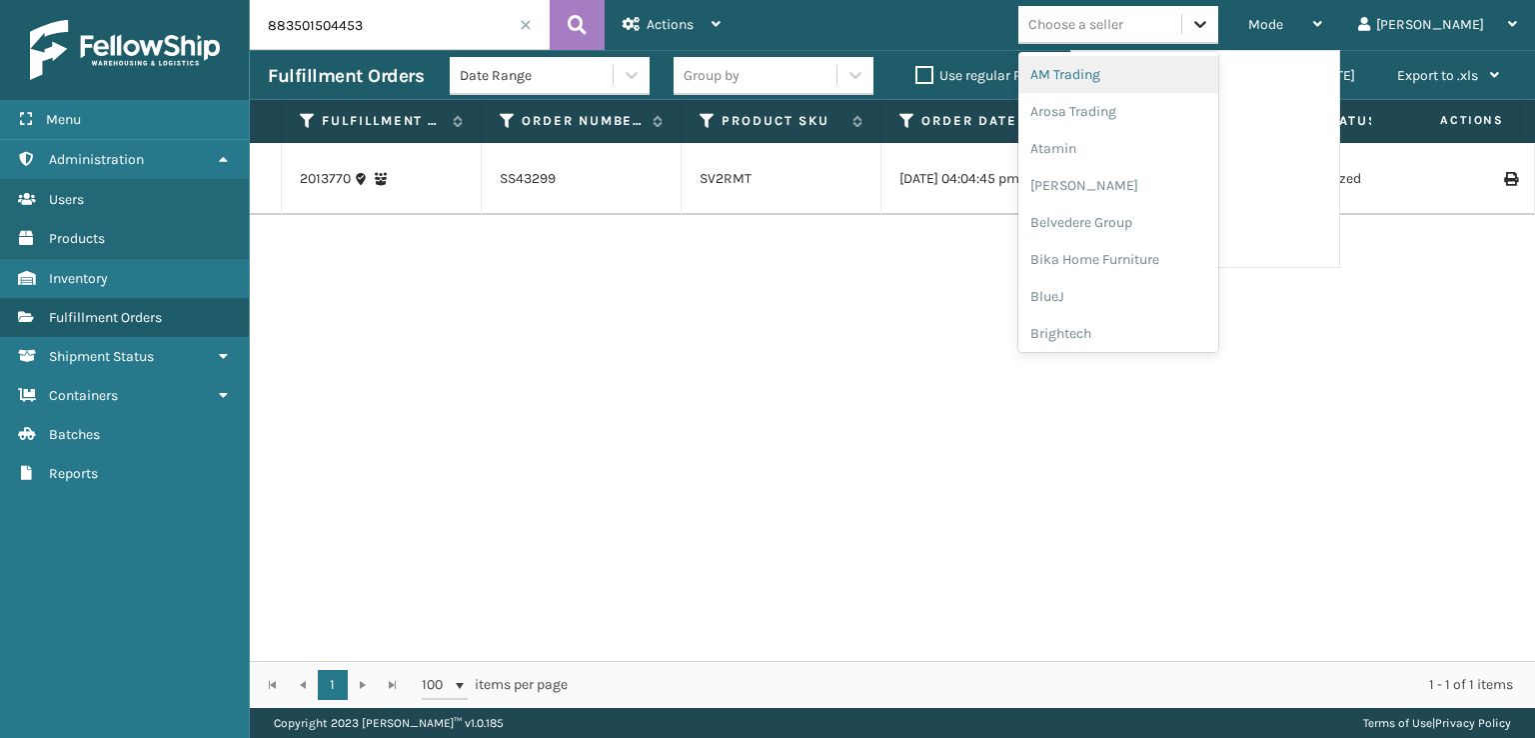
click at [1211, 25] on icon at bounding box center [1201, 24] width 20 height 20
click at [1130, 253] on div "FoamTex" at bounding box center [1119, 255] width 200 height 37
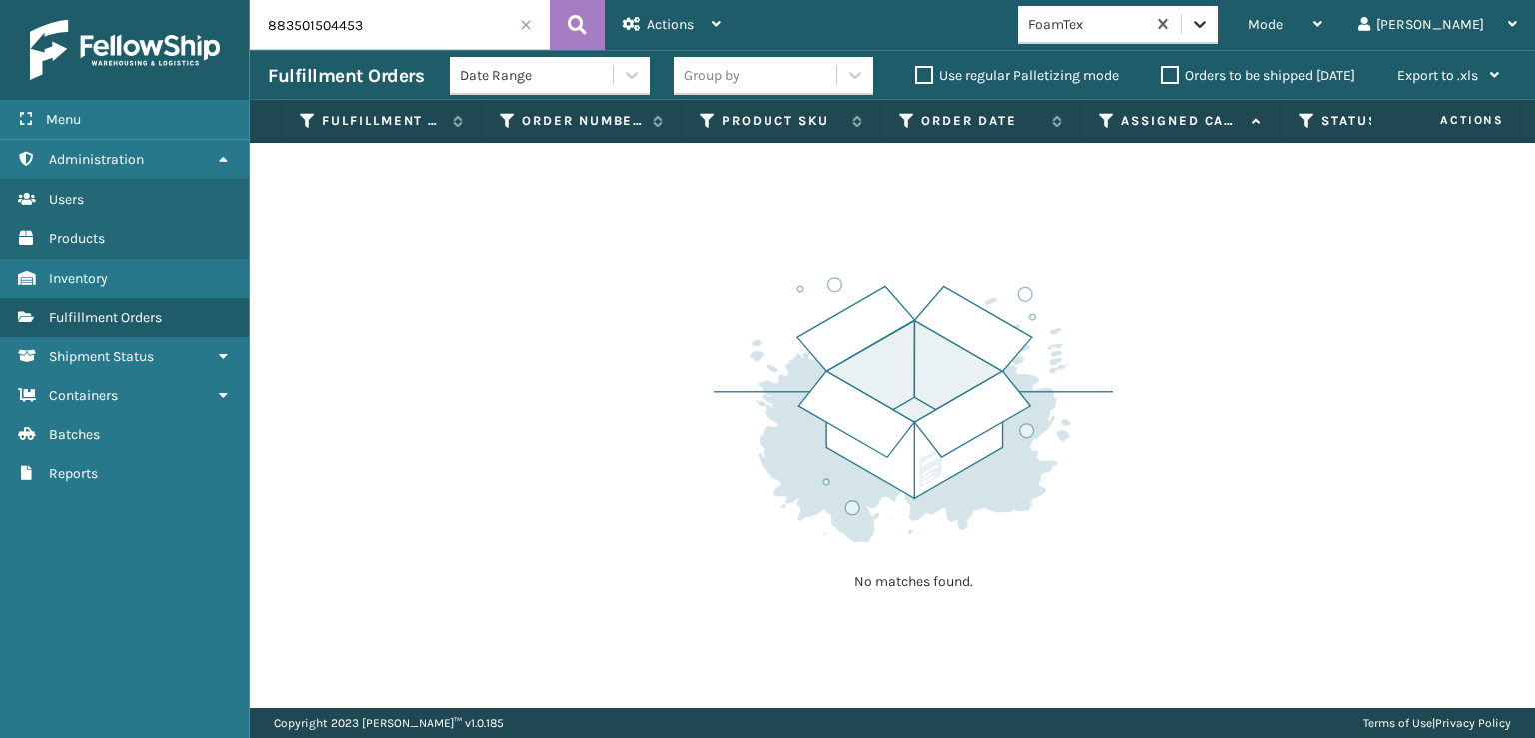
click at [1207, 25] on icon at bounding box center [1201, 24] width 12 height 7
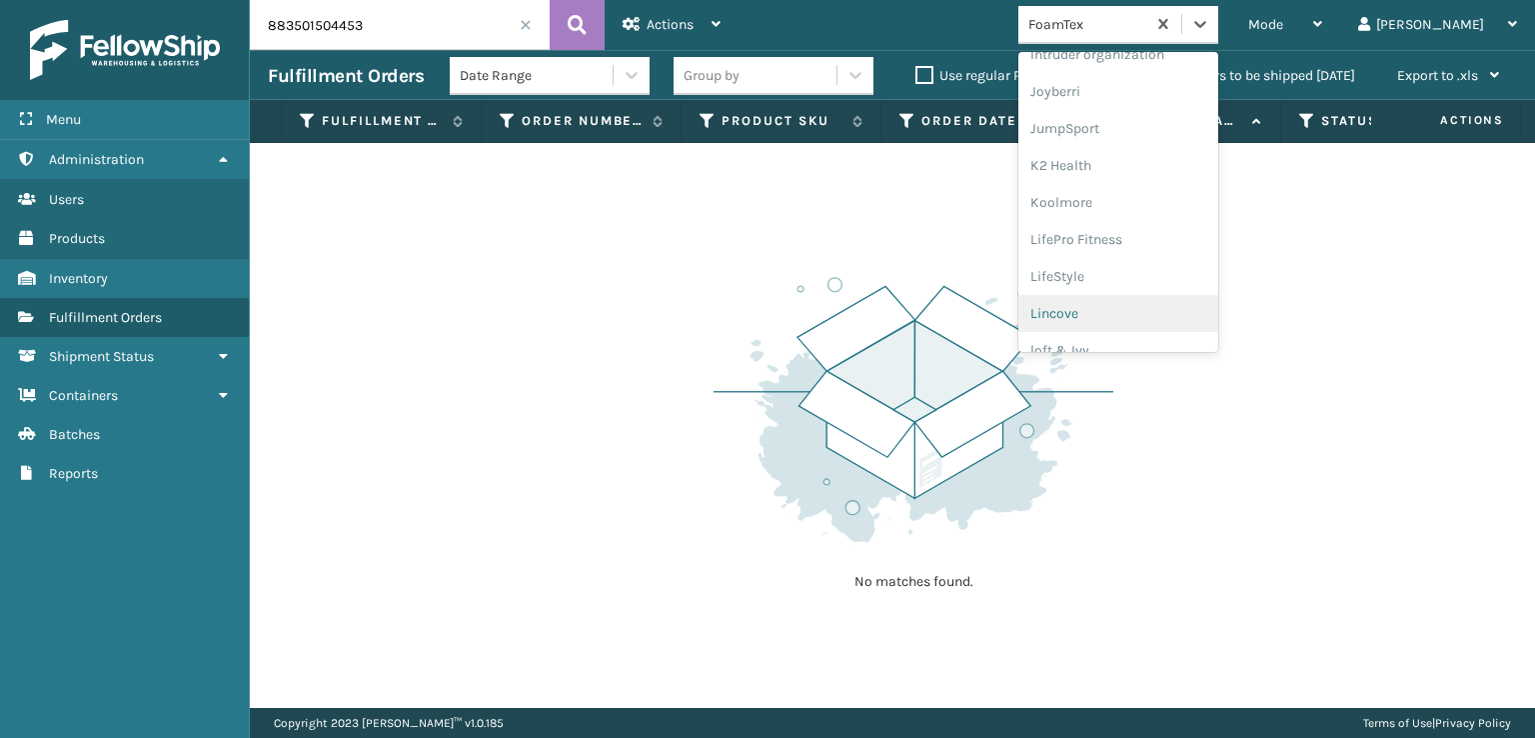
scroll to position [632, 0]
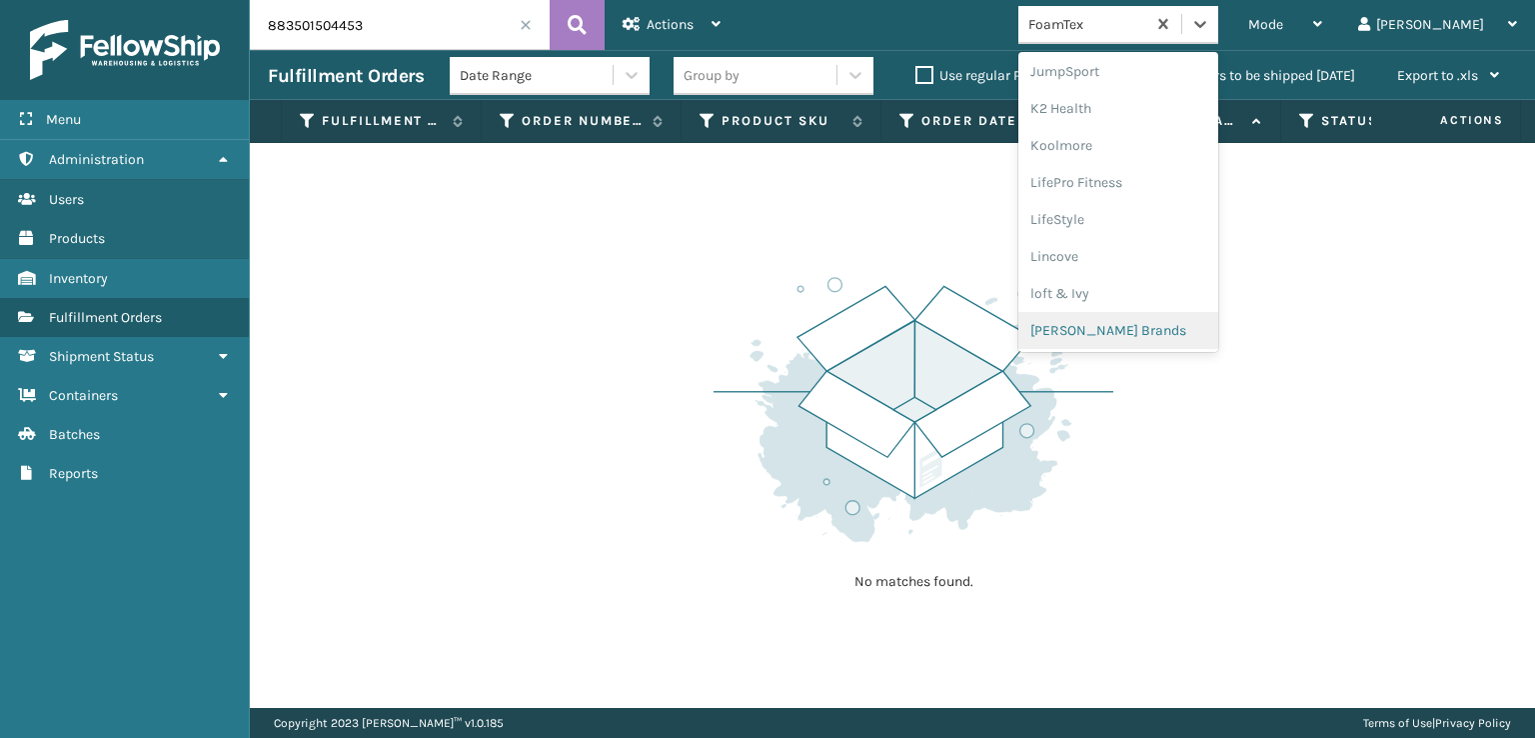
click at [1168, 320] on div "[PERSON_NAME] Brands" at bounding box center [1119, 330] width 200 height 37
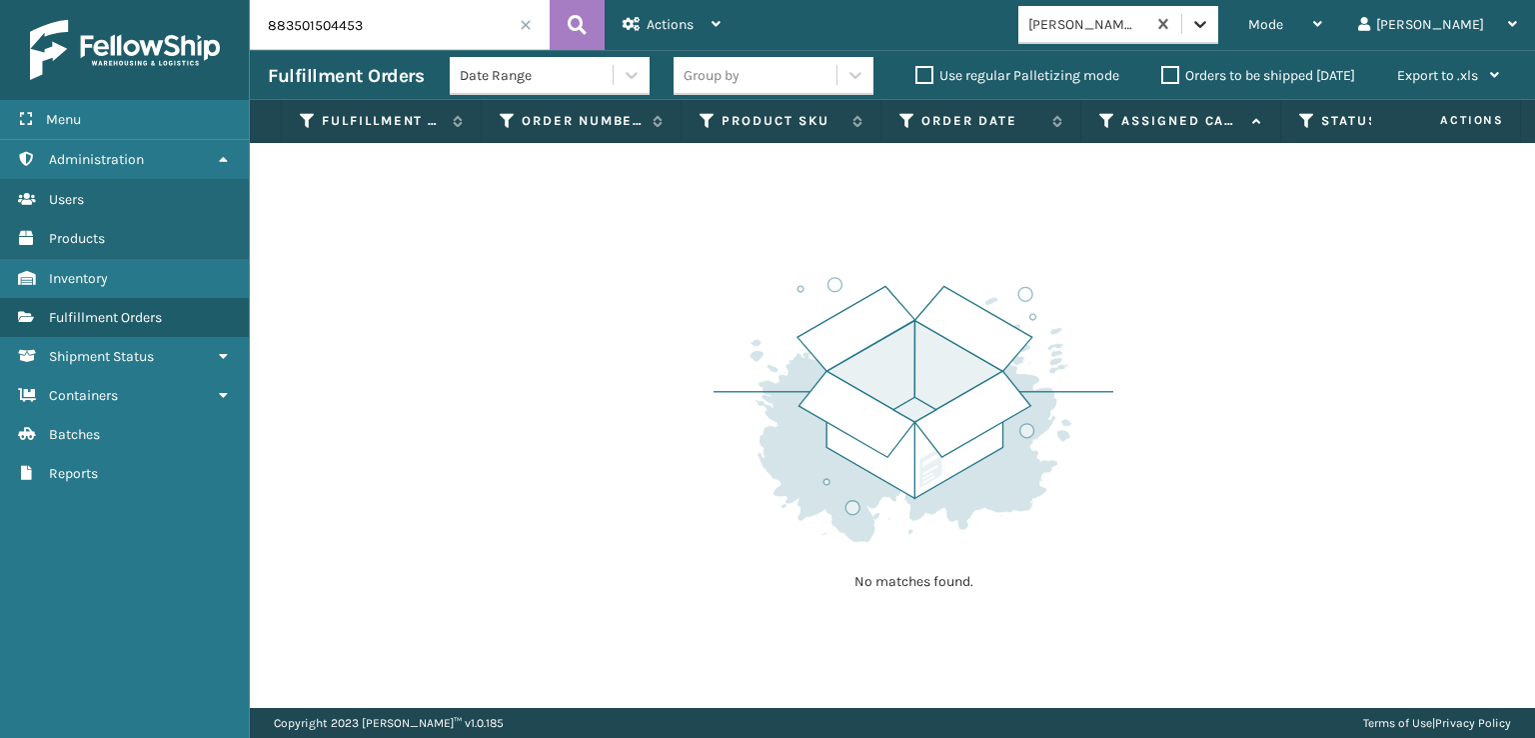
click at [1211, 14] on icon at bounding box center [1201, 24] width 20 height 20
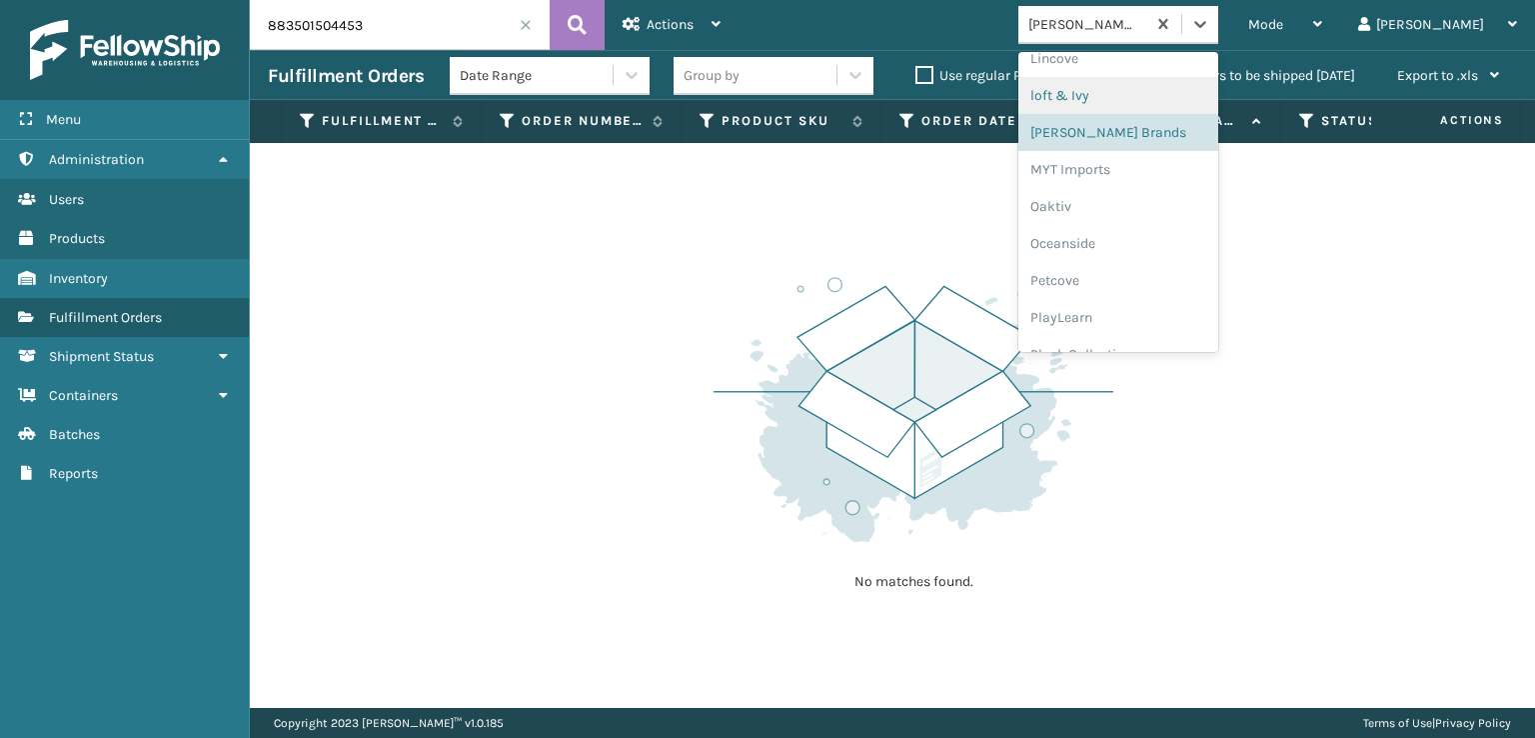
scroll to position [966, 0]
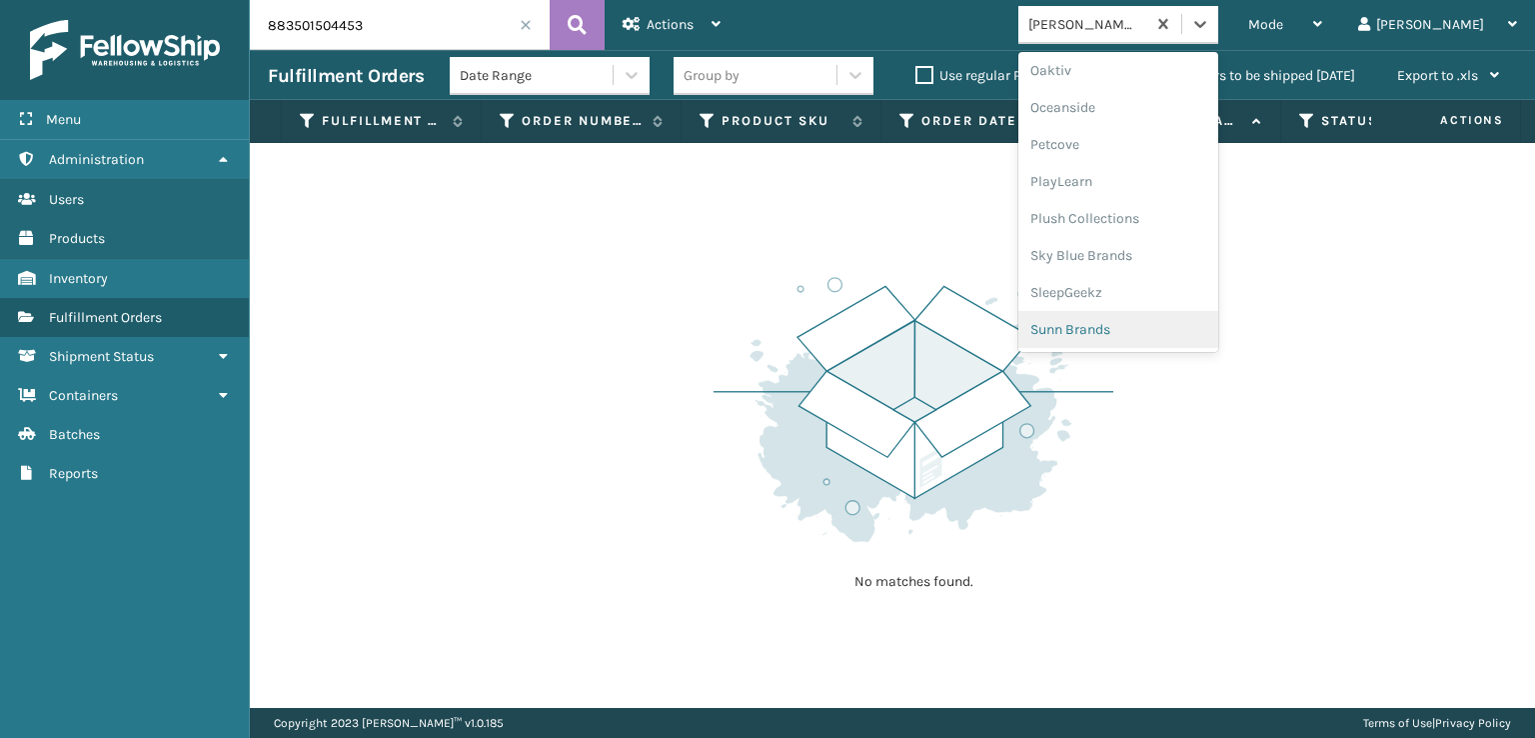
click at [1167, 324] on div "Sunn Brands" at bounding box center [1119, 329] width 200 height 37
click at [1211, 29] on icon at bounding box center [1201, 24] width 20 height 20
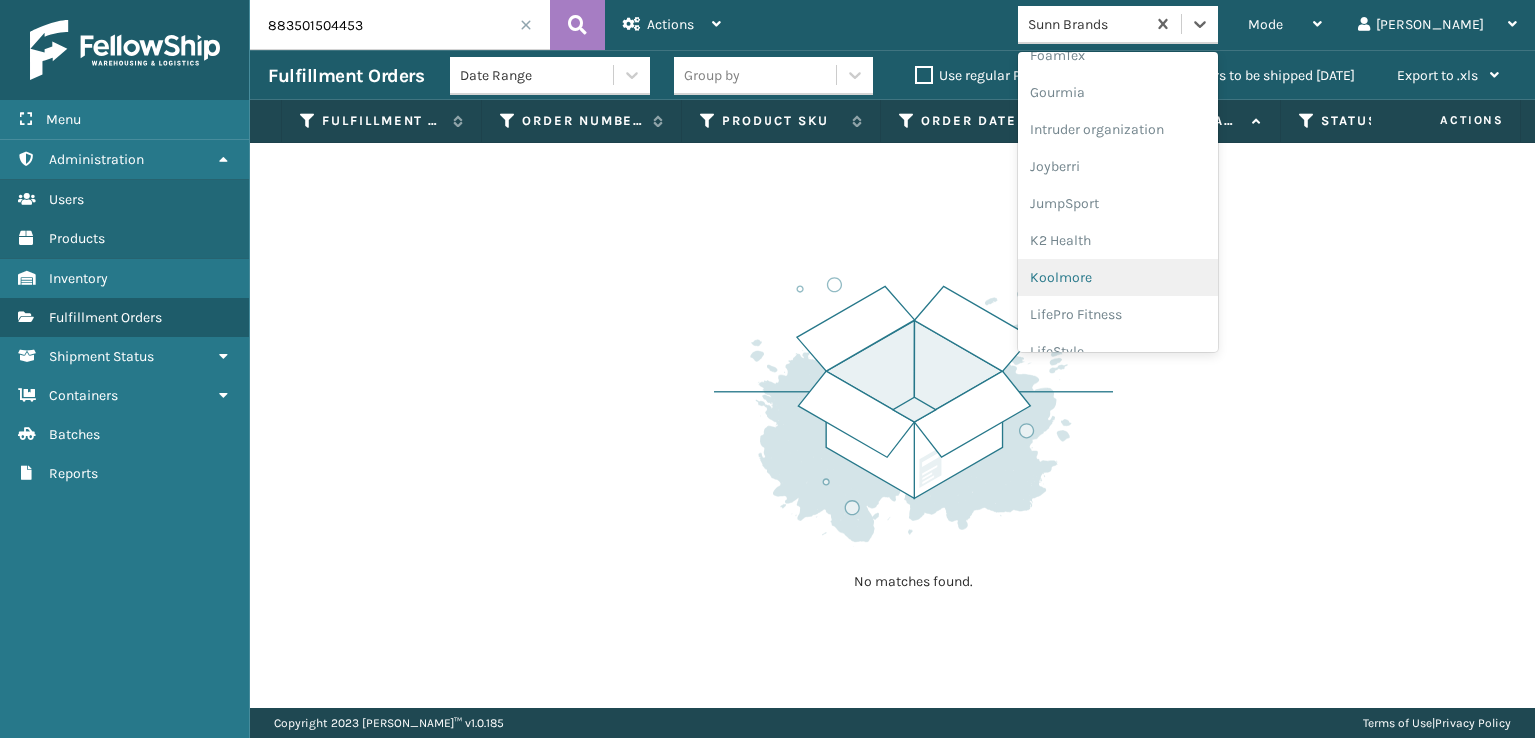
scroll to position [300, 0]
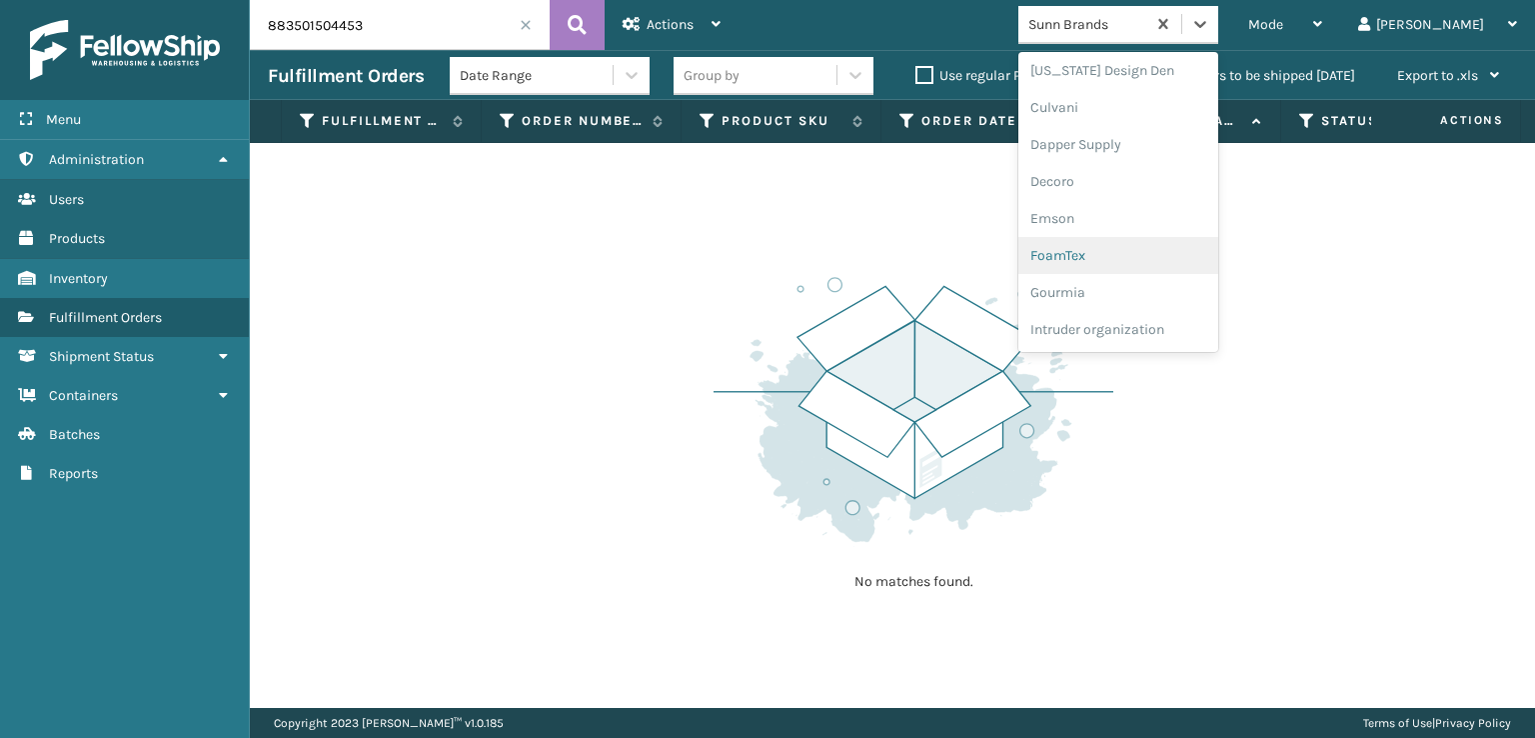
click at [1142, 251] on div "FoamTex" at bounding box center [1119, 255] width 200 height 37
click at [1219, 20] on div at bounding box center [1201, 24] width 36 height 36
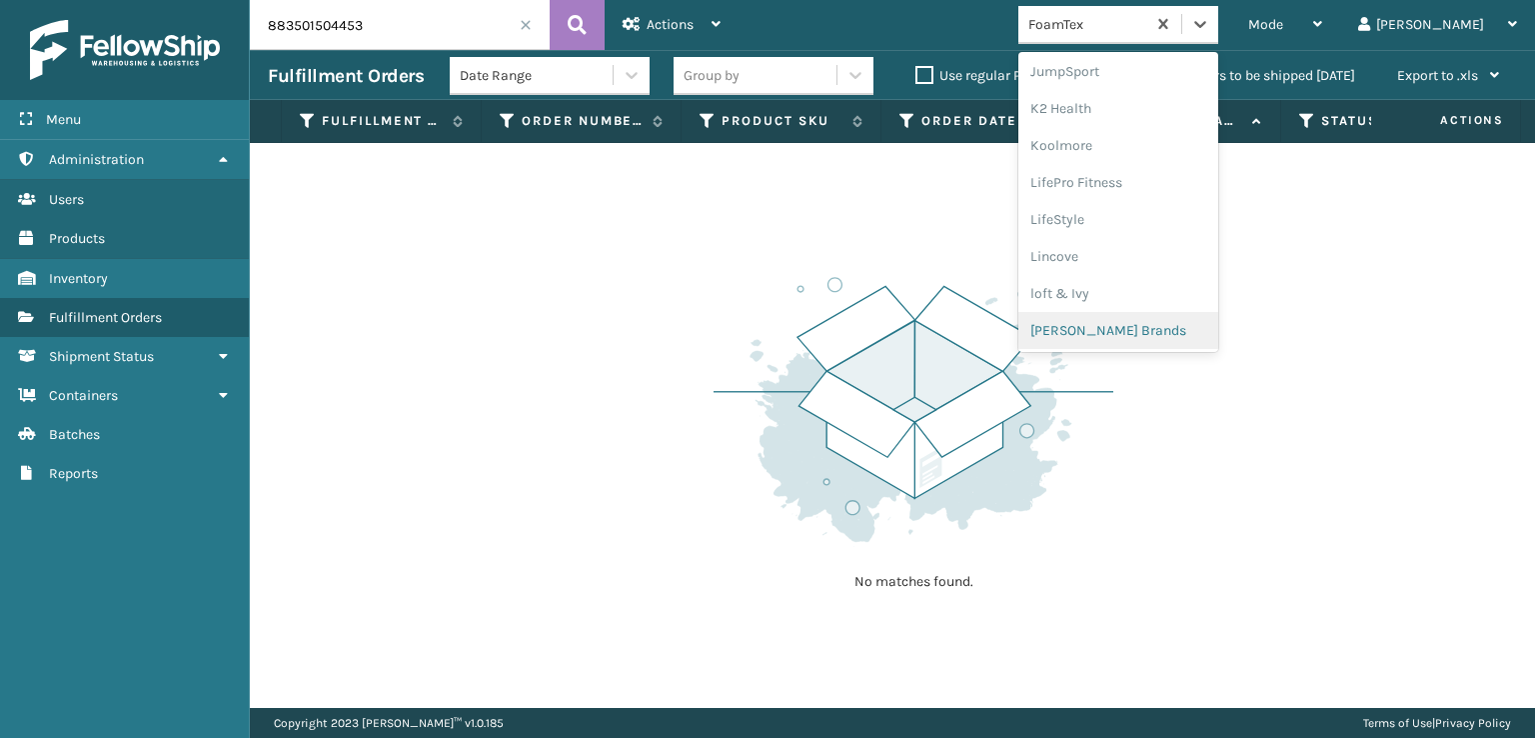
click at [1144, 333] on div "[PERSON_NAME] Brands" at bounding box center [1119, 330] width 200 height 37
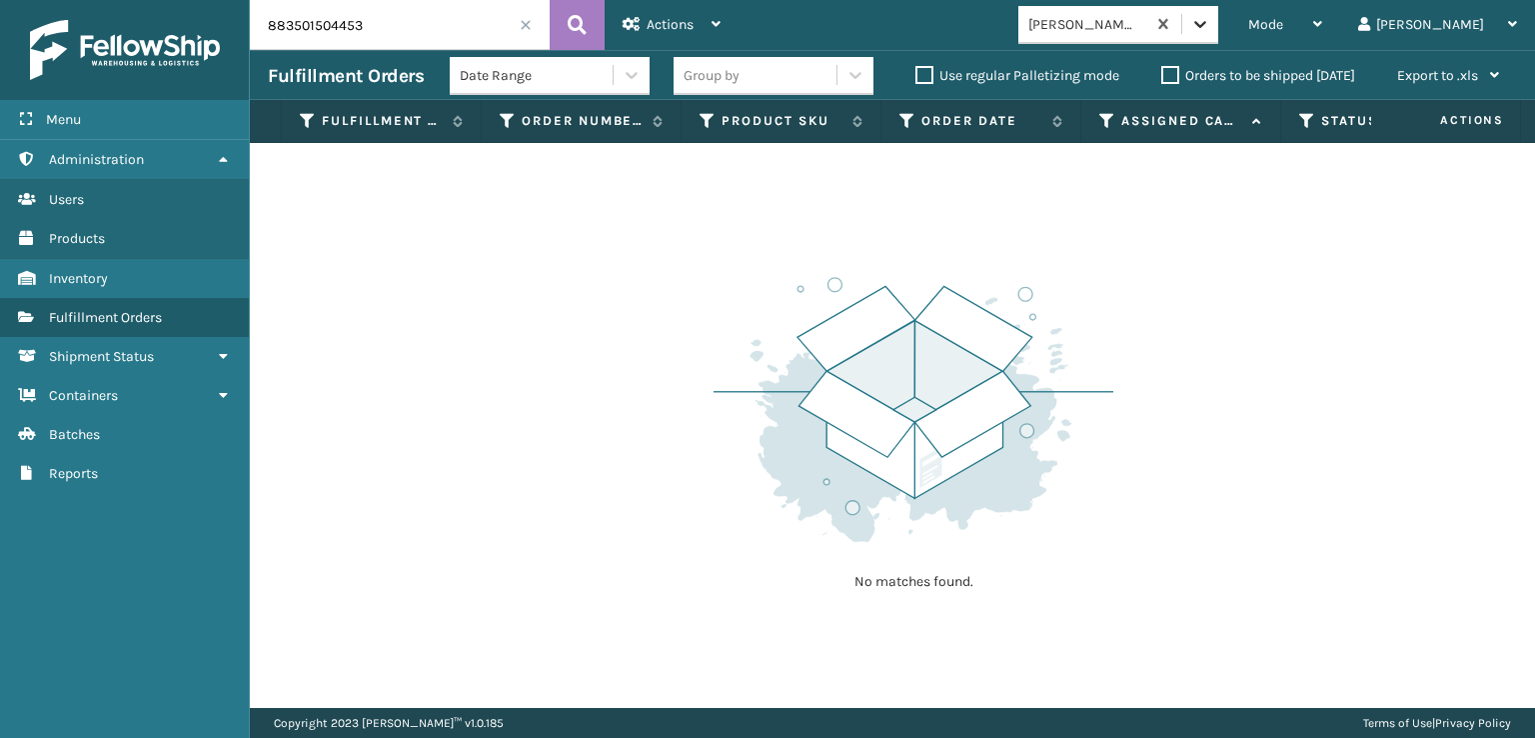
click at [1211, 29] on icon at bounding box center [1201, 24] width 20 height 20
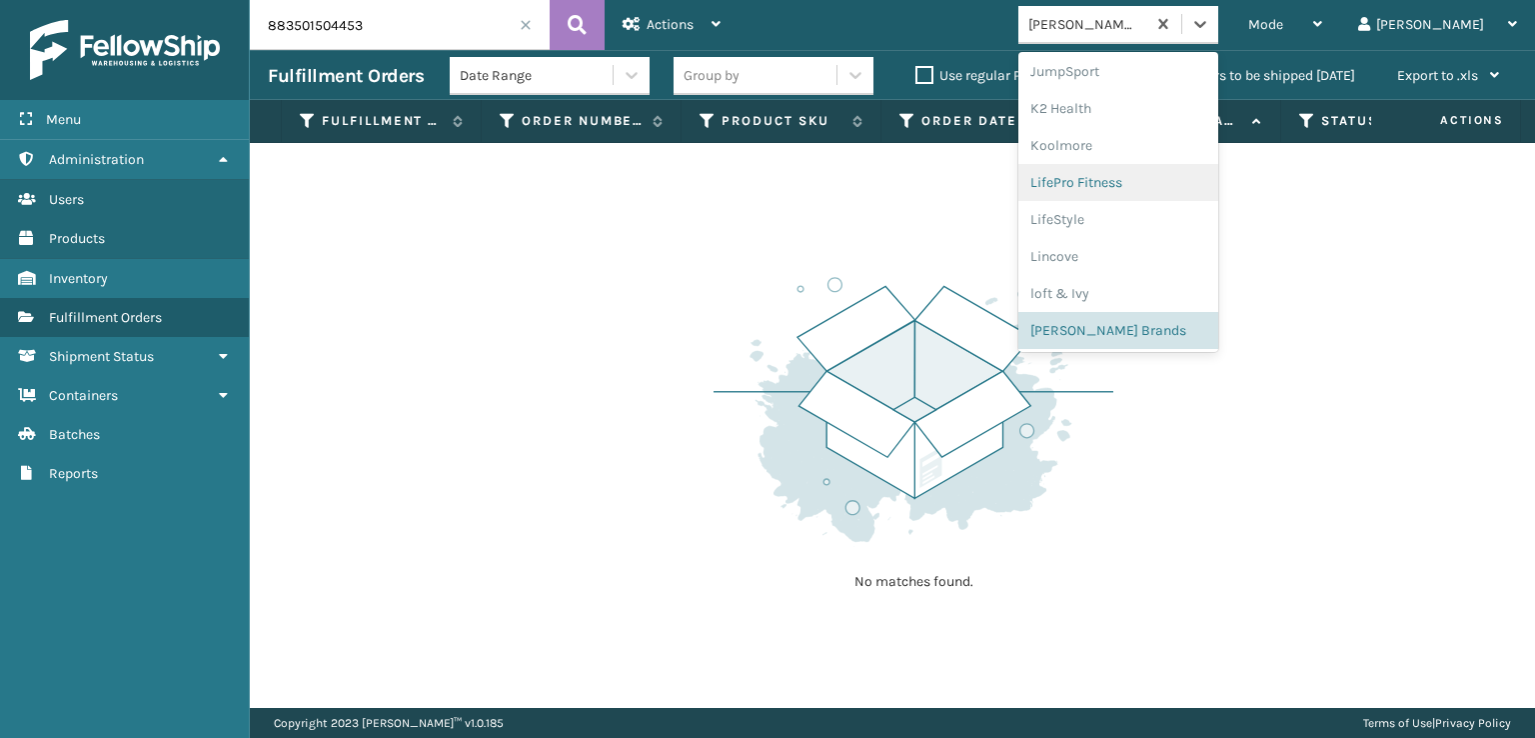
scroll to position [932, 0]
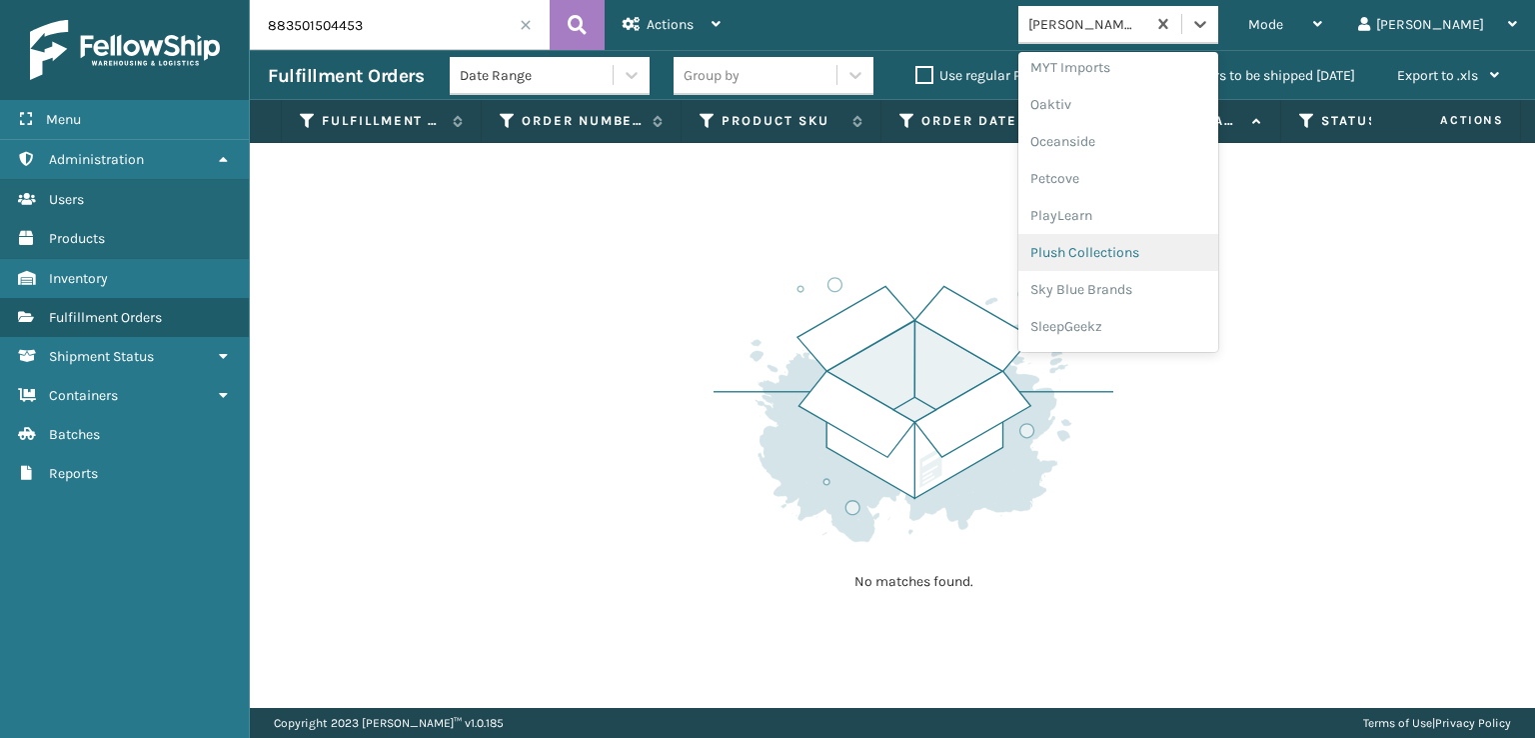
click at [1132, 249] on div "Plush Collections" at bounding box center [1119, 252] width 200 height 37
click at [1207, 25] on icon at bounding box center [1201, 24] width 12 height 7
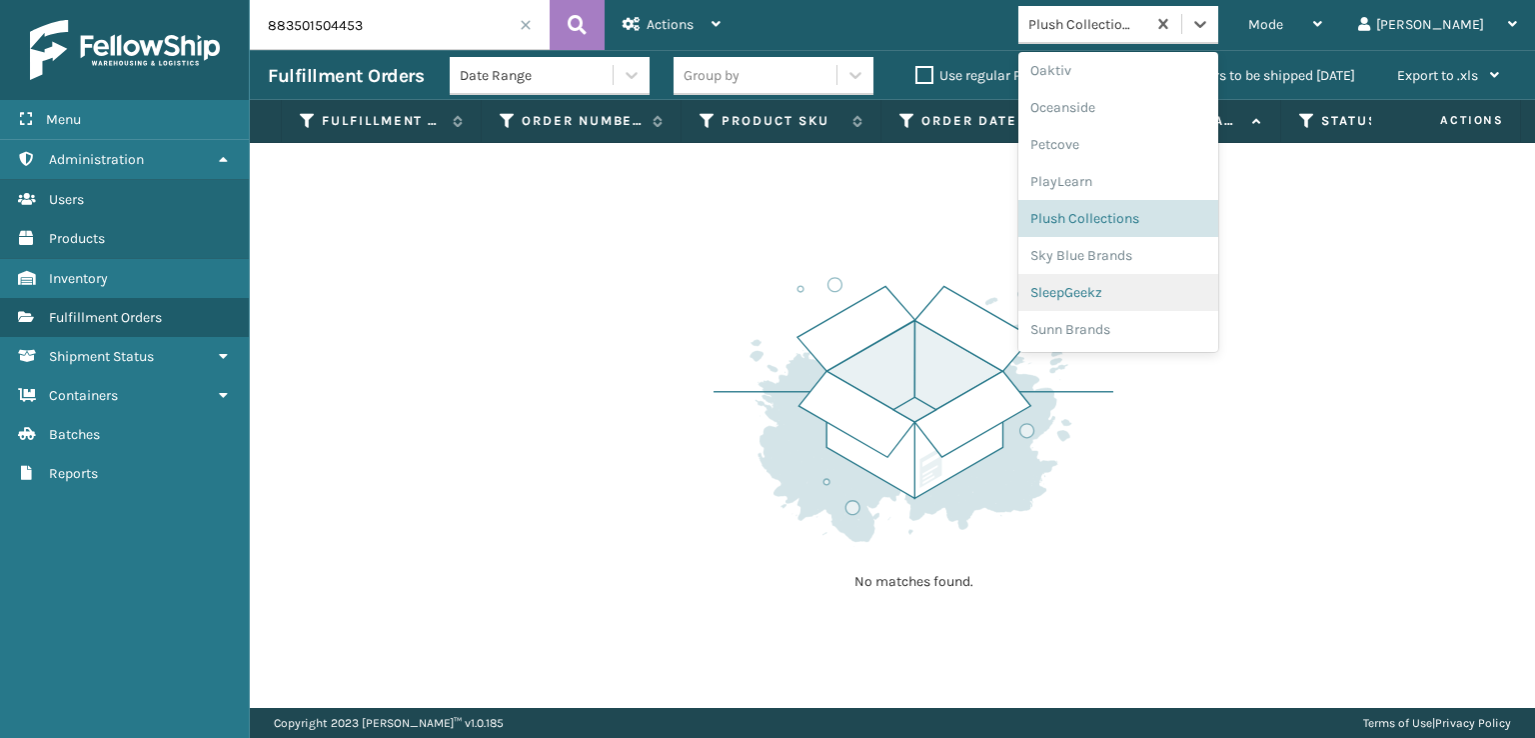
click at [1128, 292] on div "SleepGeekz" at bounding box center [1119, 292] width 200 height 37
